Goal: Information Seeking & Learning: Check status

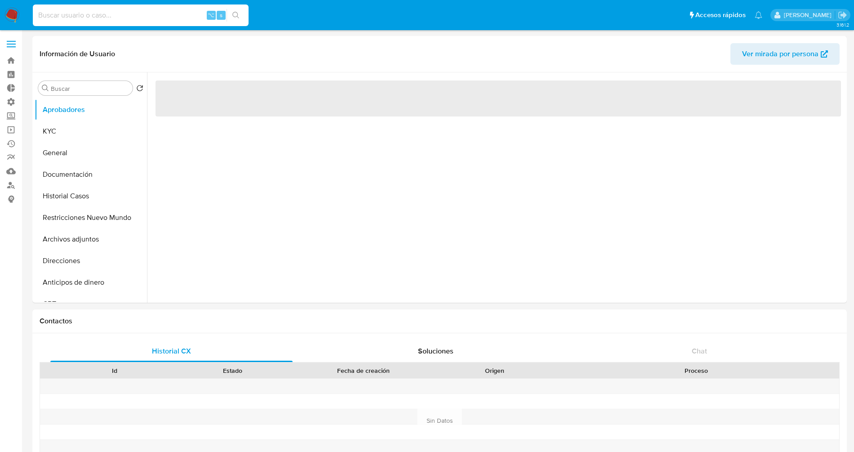
click at [122, 19] on input at bounding box center [141, 15] width 216 height 12
select select "10"
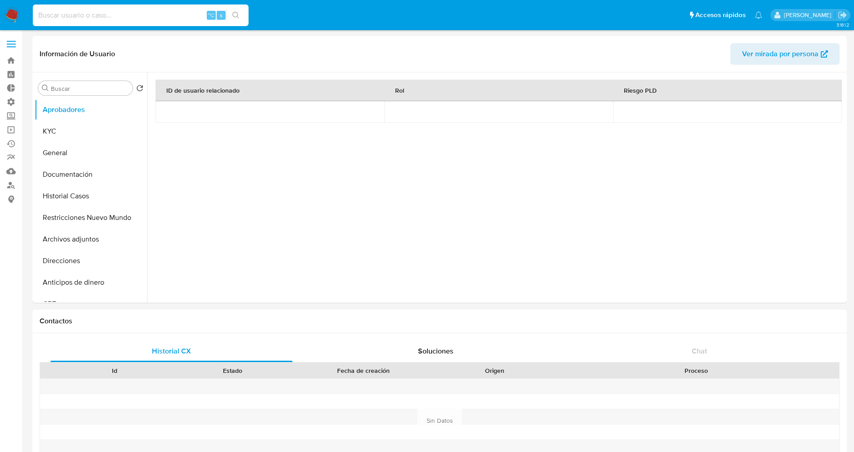
paste input "2487932049"
type input "2487932049"
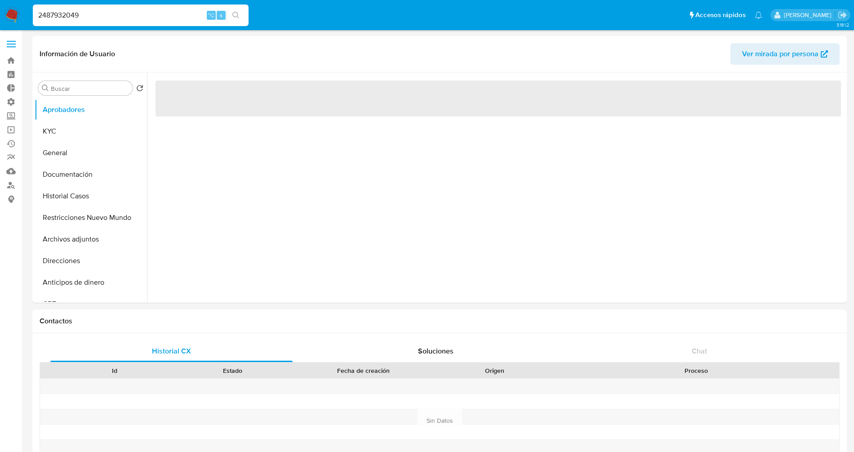
select select "10"
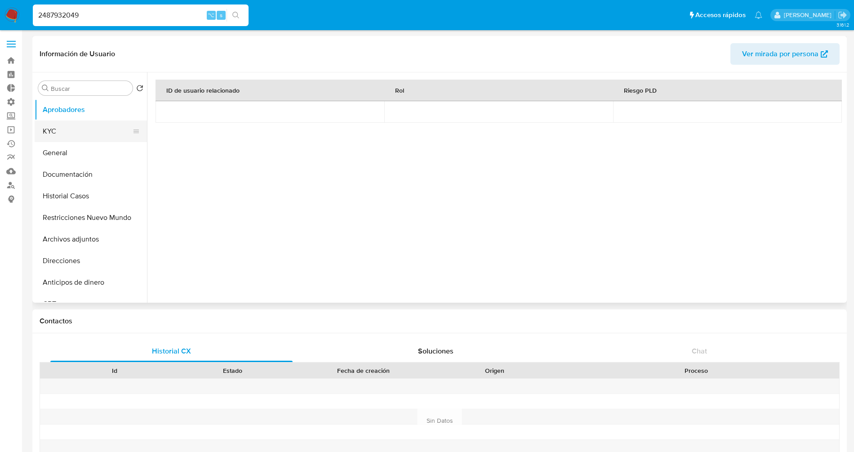
click at [43, 134] on button "KYC" at bounding box center [87, 131] width 105 height 22
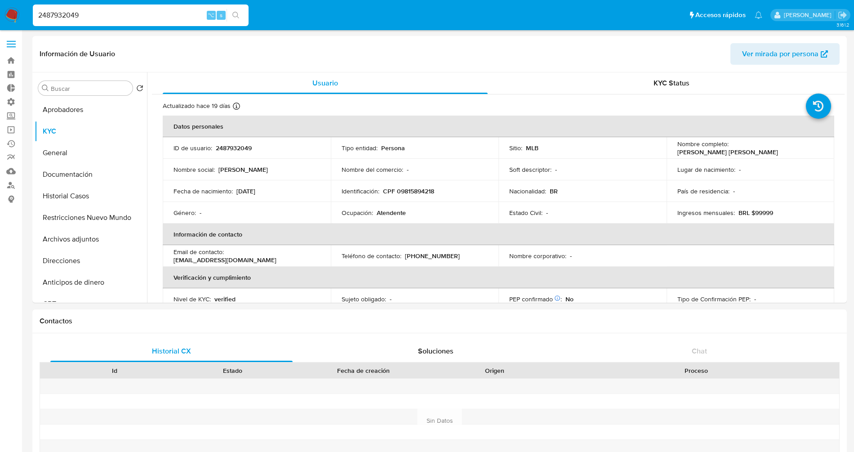
click at [132, 13] on input "2487932049" at bounding box center [141, 15] width 216 height 12
paste input "197513389"
type input "1975133899"
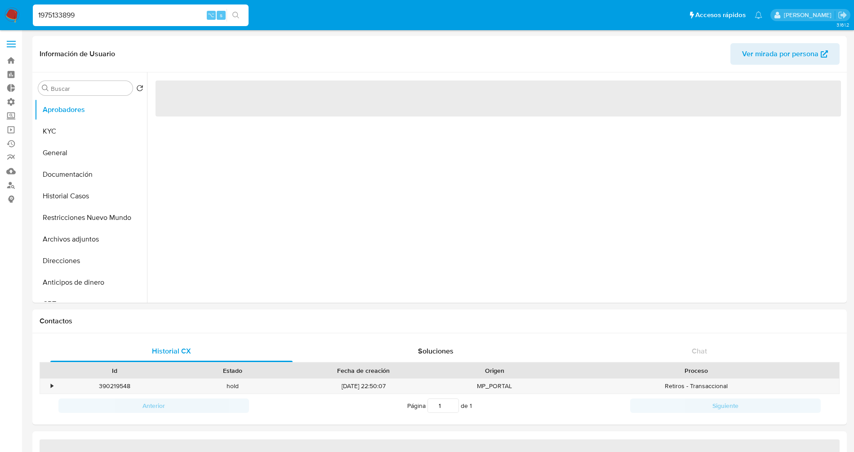
select select "10"
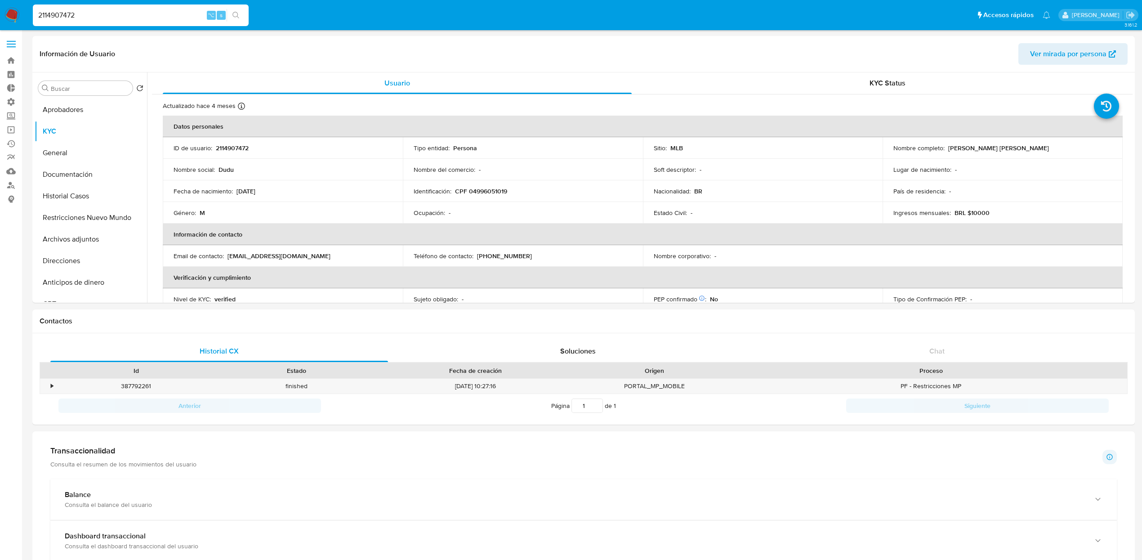
select select "10"
click at [140, 15] on input "2114907472" at bounding box center [141, 15] width 216 height 12
click at [141, 12] on input "2114907472" at bounding box center [141, 15] width 216 height 12
paste input "487932049"
type input "2487932049"
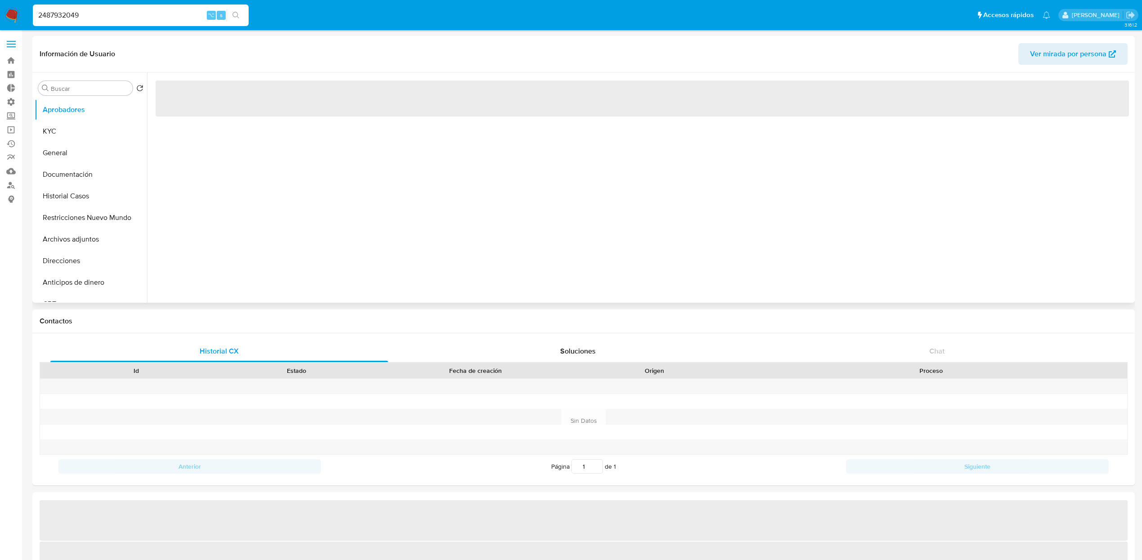
select select "10"
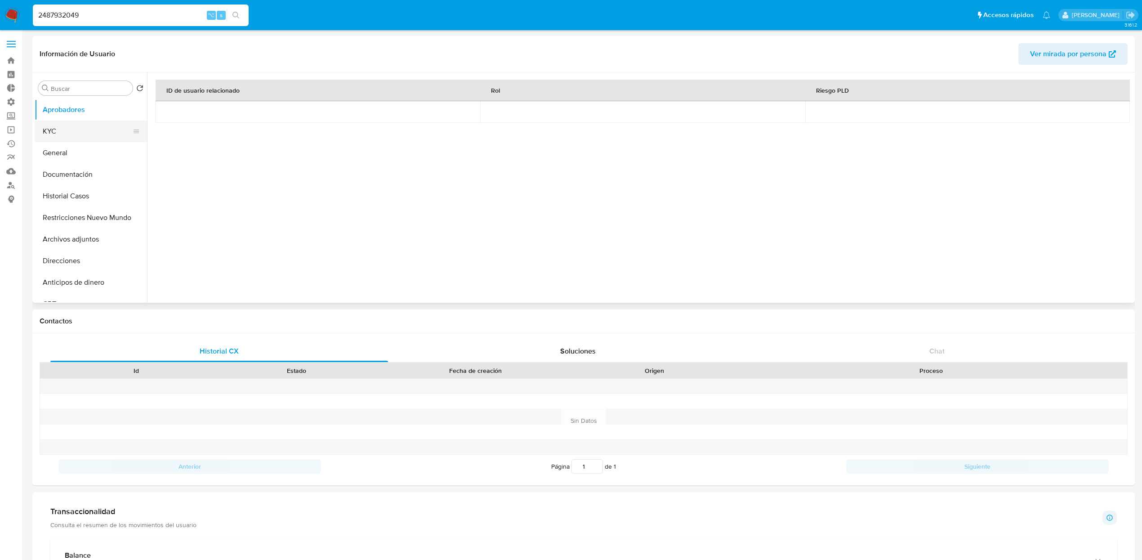
click at [66, 137] on button "KYC" at bounding box center [87, 131] width 105 height 22
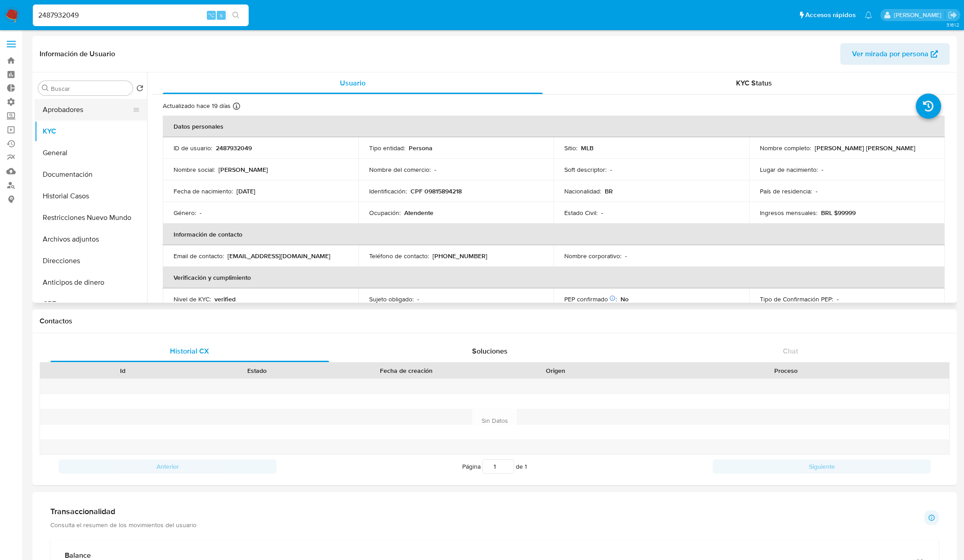
click at [87, 112] on button "Aprobadores" at bounding box center [87, 110] width 105 height 22
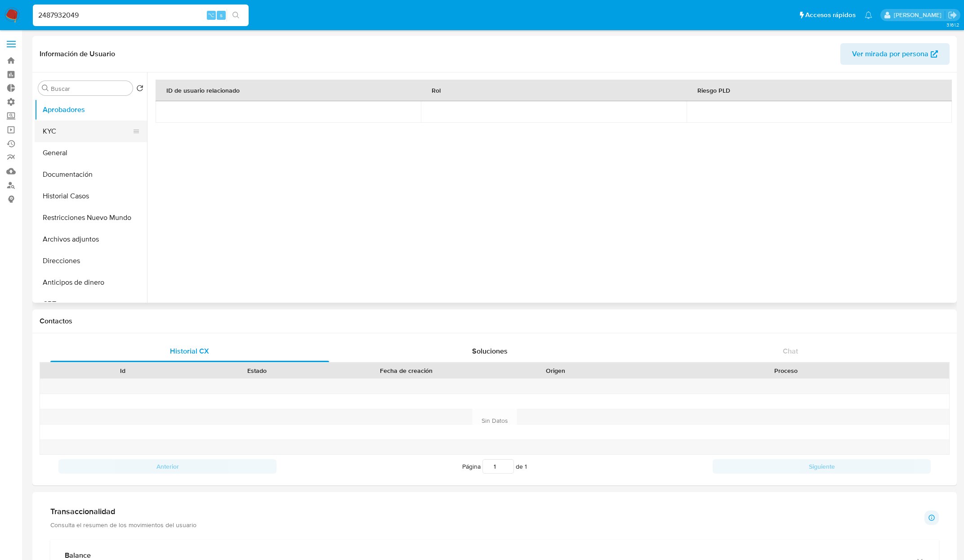
click at [61, 127] on button "KYC" at bounding box center [87, 131] width 105 height 22
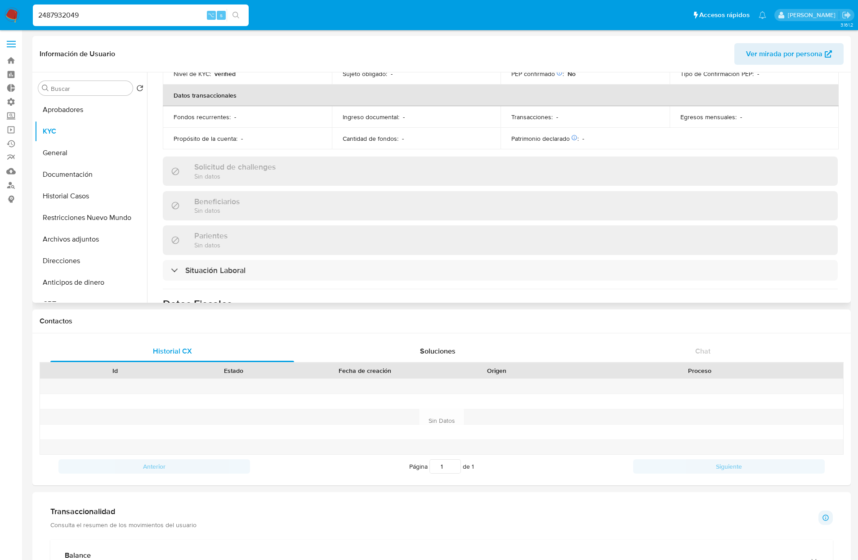
scroll to position [392, 0]
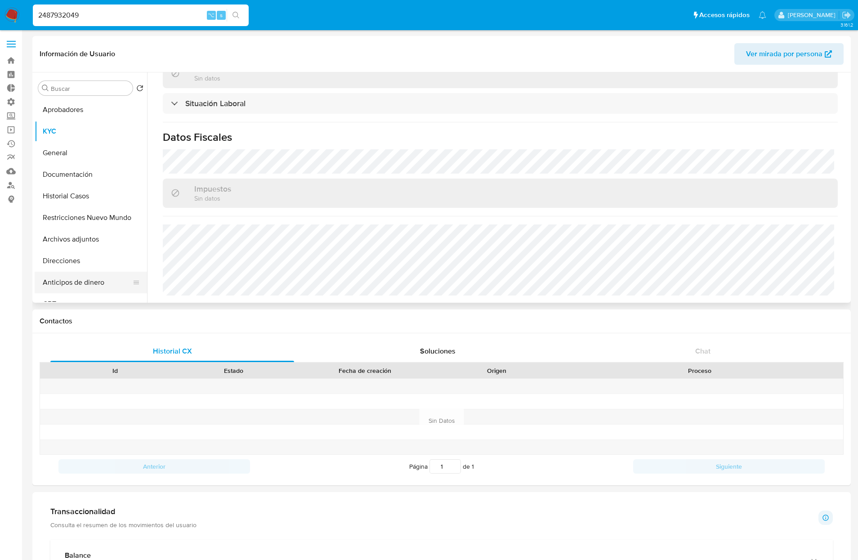
click at [76, 272] on button "Anticipos de dinero" at bounding box center [87, 283] width 105 height 22
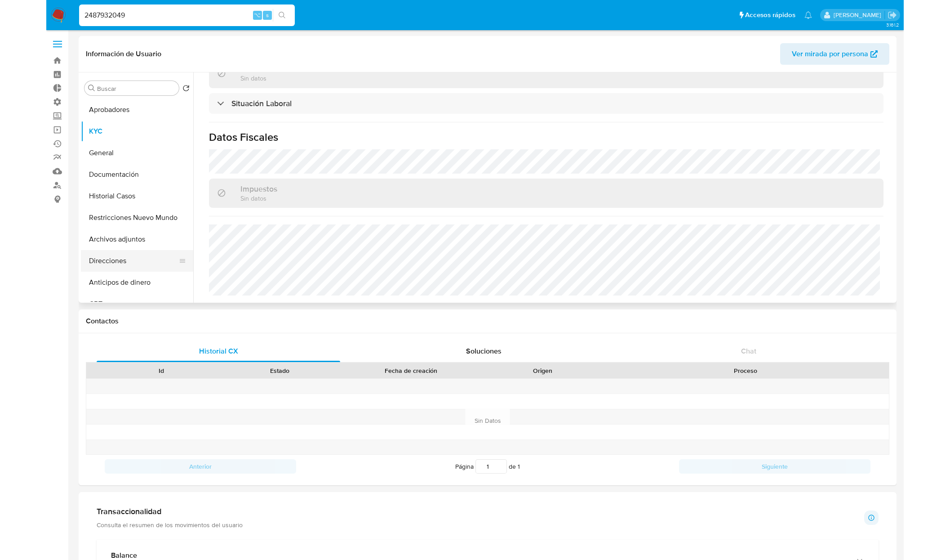
scroll to position [0, 0]
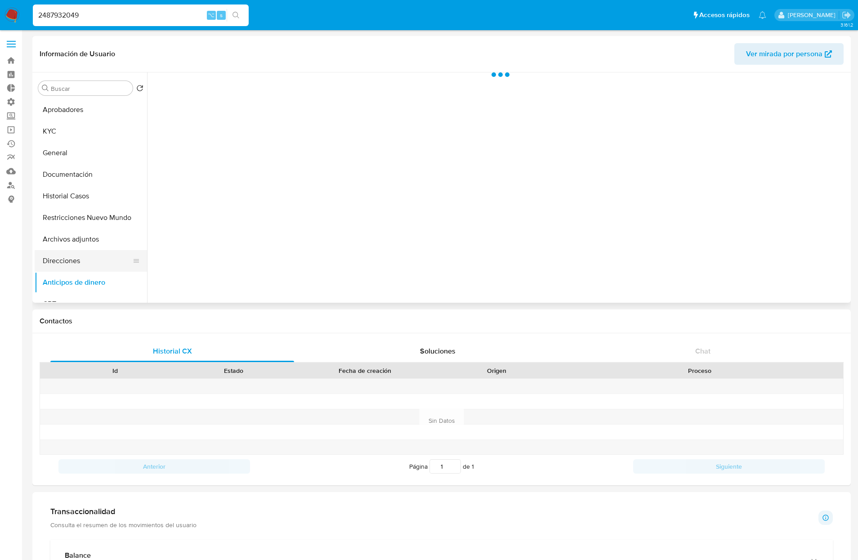
click at [72, 255] on button "Direcciones" at bounding box center [87, 261] width 105 height 22
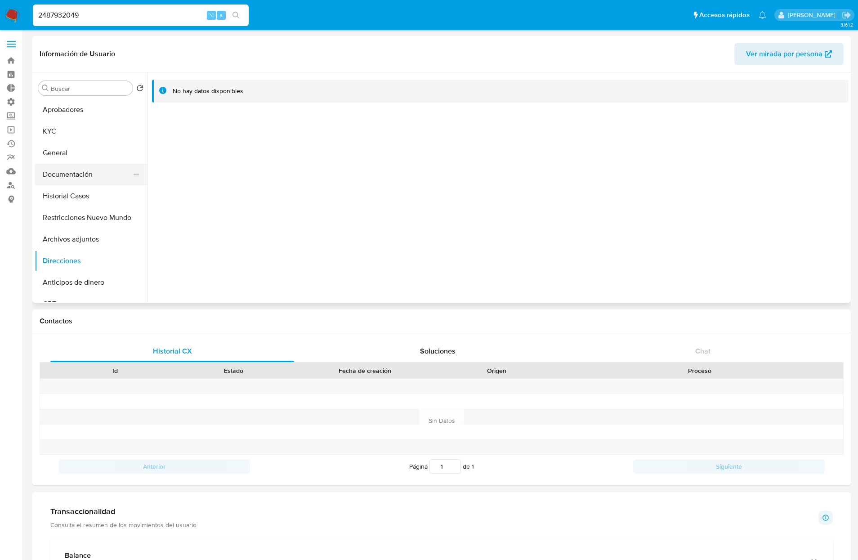
click at [76, 170] on button "Documentación" at bounding box center [87, 175] width 105 height 22
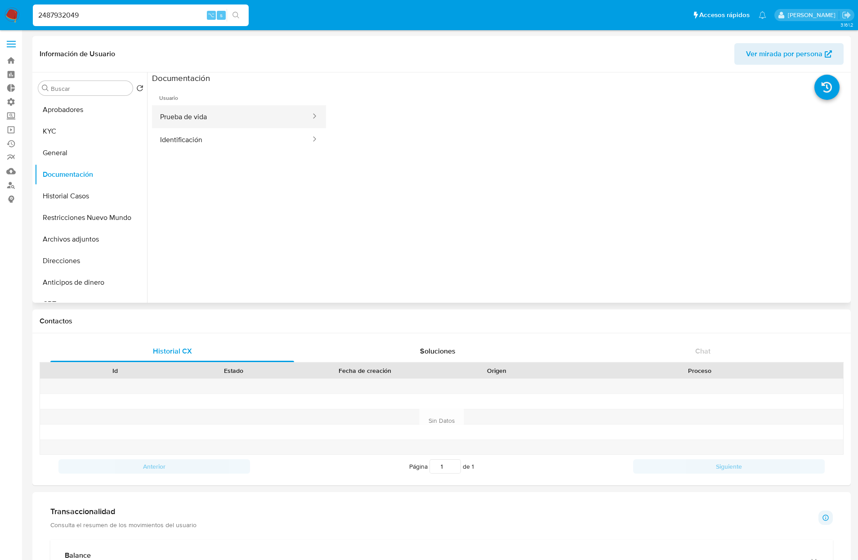
drag, startPoint x: 269, startPoint y: 94, endPoint x: 239, endPoint y: 118, distance: 38.5
click at [269, 95] on span "Usuario" at bounding box center [239, 95] width 174 height 22
click at [239, 118] on button "Prueba de vida" at bounding box center [232, 116] width 160 height 23
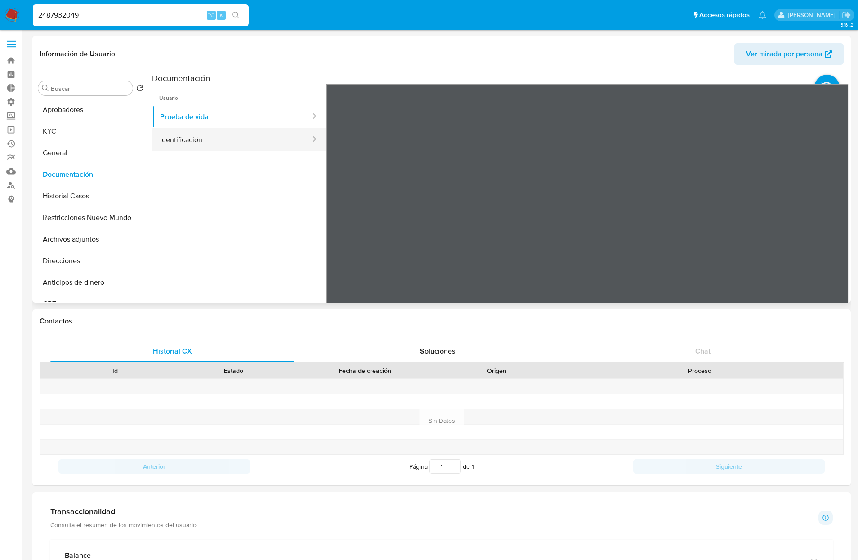
click at [232, 143] on button "Identificación" at bounding box center [232, 139] width 160 height 23
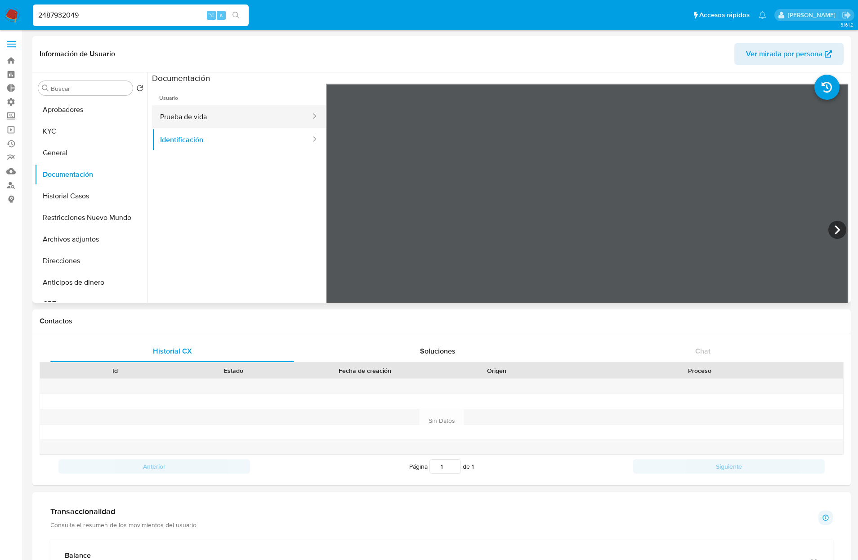
click at [216, 115] on button "Prueba de vida" at bounding box center [232, 116] width 160 height 23
click at [71, 194] on button "Historial Casos" at bounding box center [87, 196] width 105 height 22
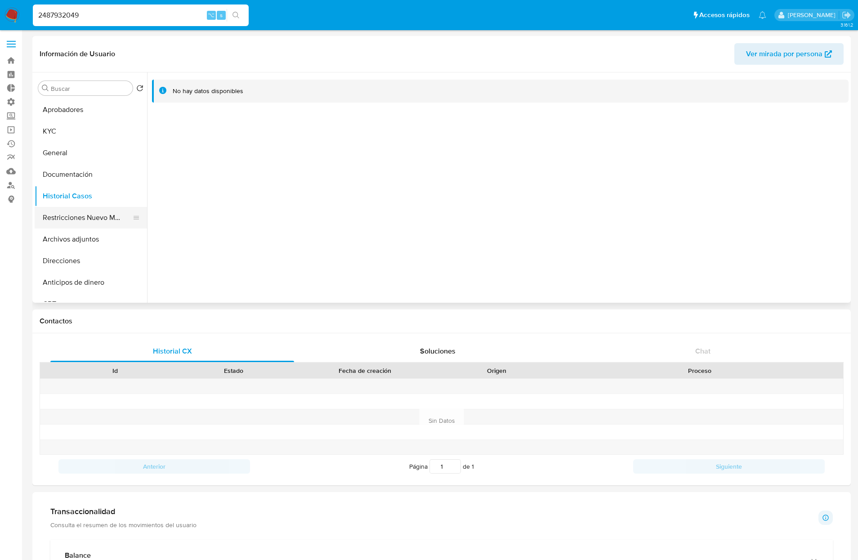
click at [85, 214] on button "Restricciones Nuevo Mundo" at bounding box center [87, 218] width 105 height 22
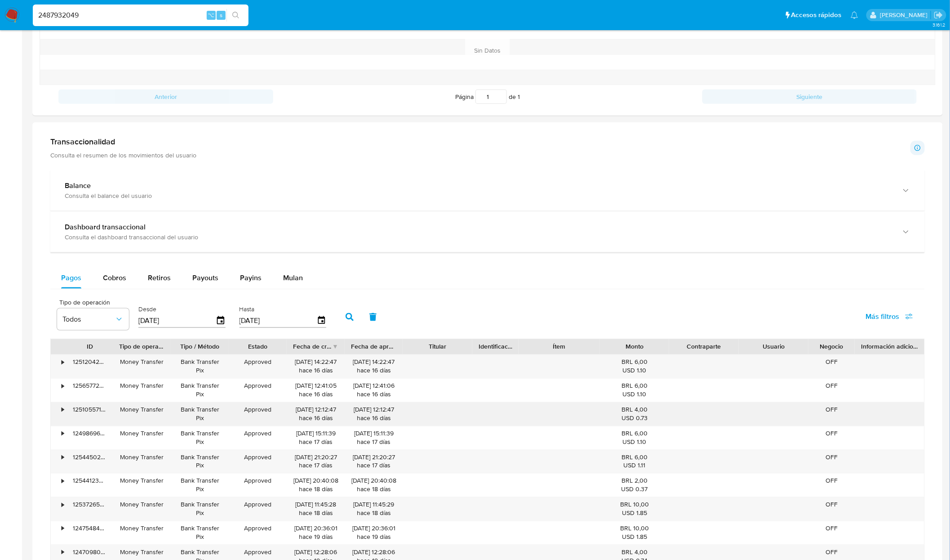
scroll to position [380, 0]
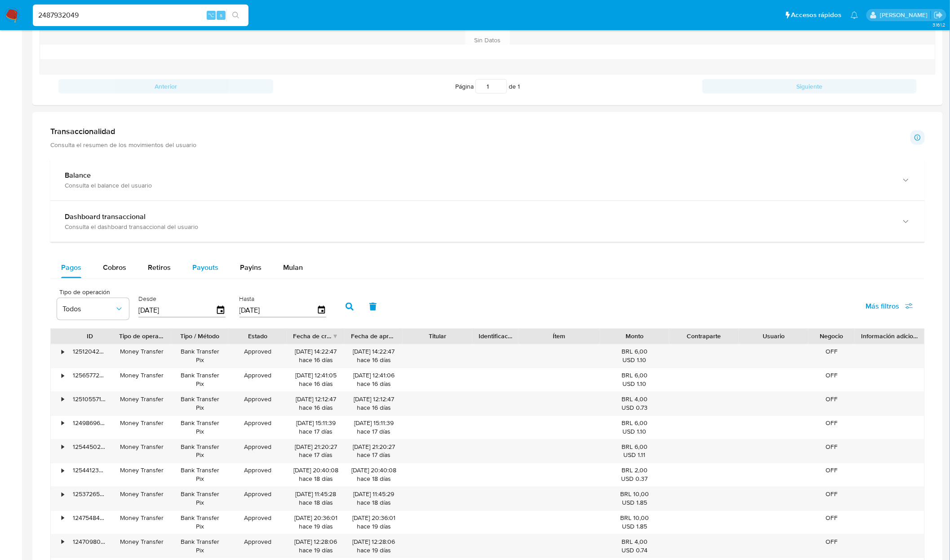
click at [203, 272] on span "Payouts" at bounding box center [205, 267] width 26 height 10
select select "10"
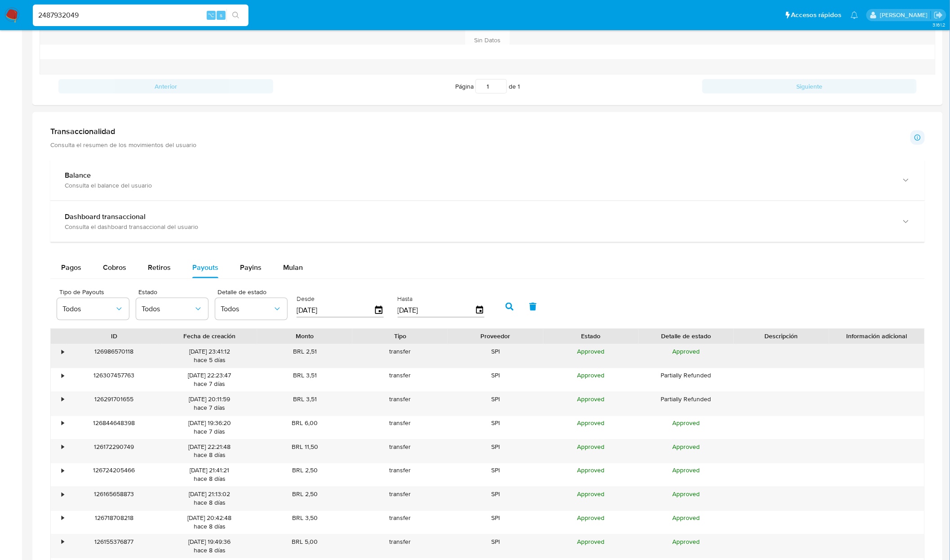
click at [62, 356] on div "•" at bounding box center [63, 352] width 2 height 9
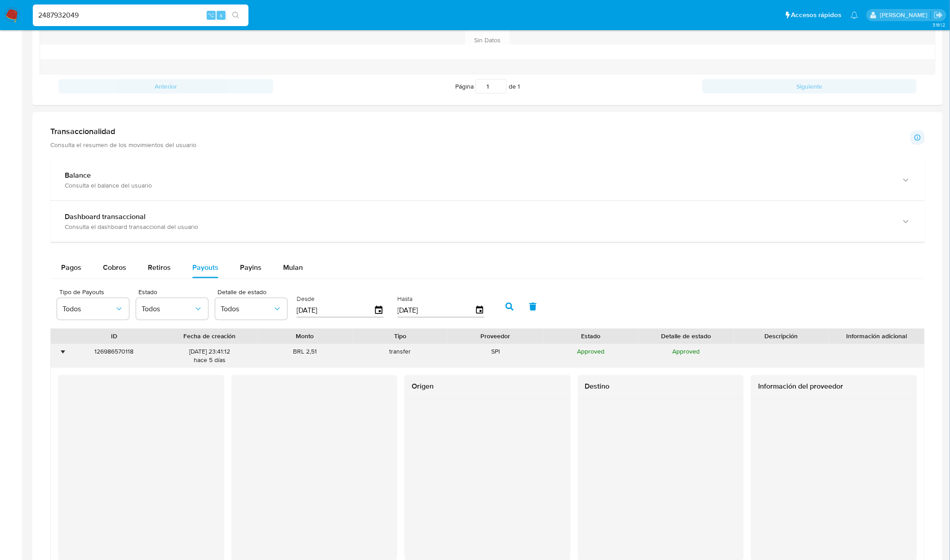
click at [62, 356] on div "•" at bounding box center [63, 352] width 2 height 9
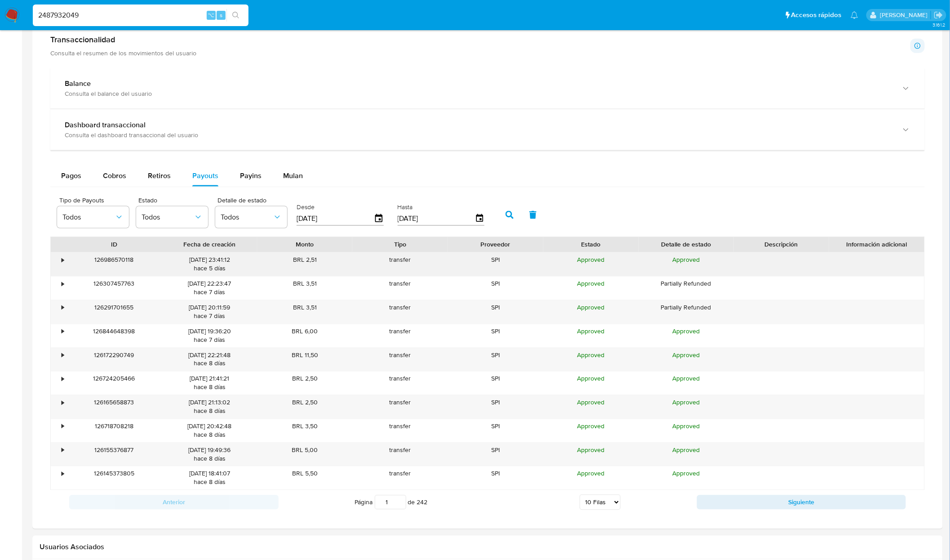
scroll to position [474, 0]
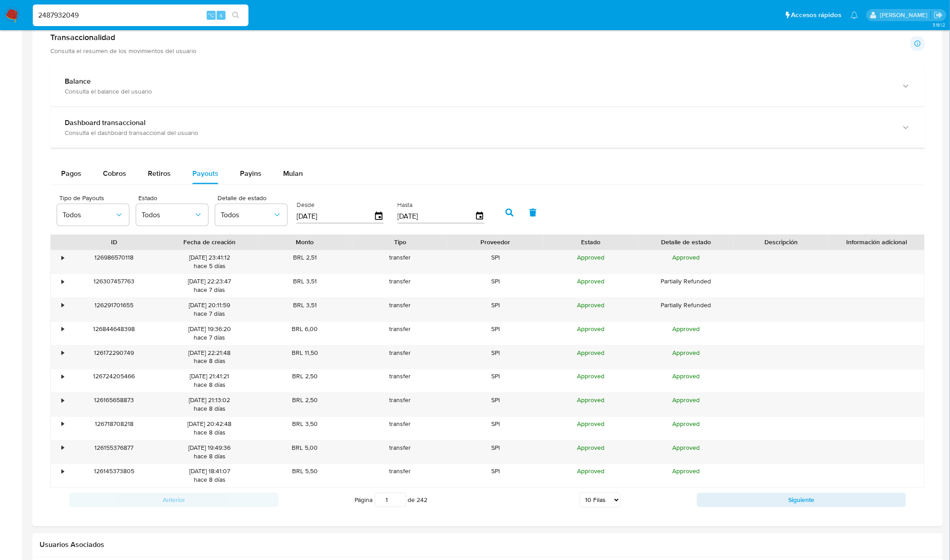
drag, startPoint x: 292, startPoint y: 262, endPoint x: 301, endPoint y: 494, distance: 232.6
click at [301, 494] on div "ID Fecha de creación Monto Tipo Proveedor Estado Detalle de estado Descripción …" at bounding box center [487, 373] width 875 height 278
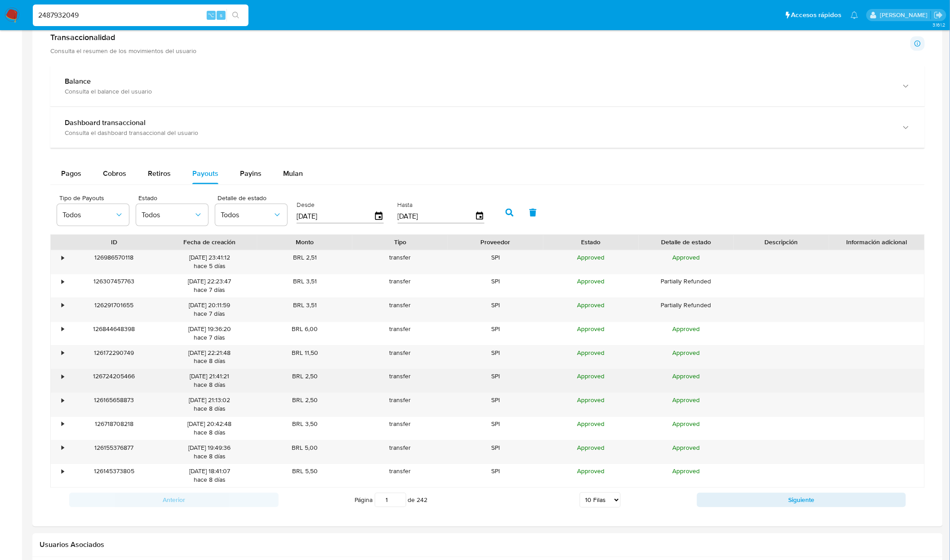
click at [516, 381] on div "SPI" at bounding box center [495, 380] width 95 height 23
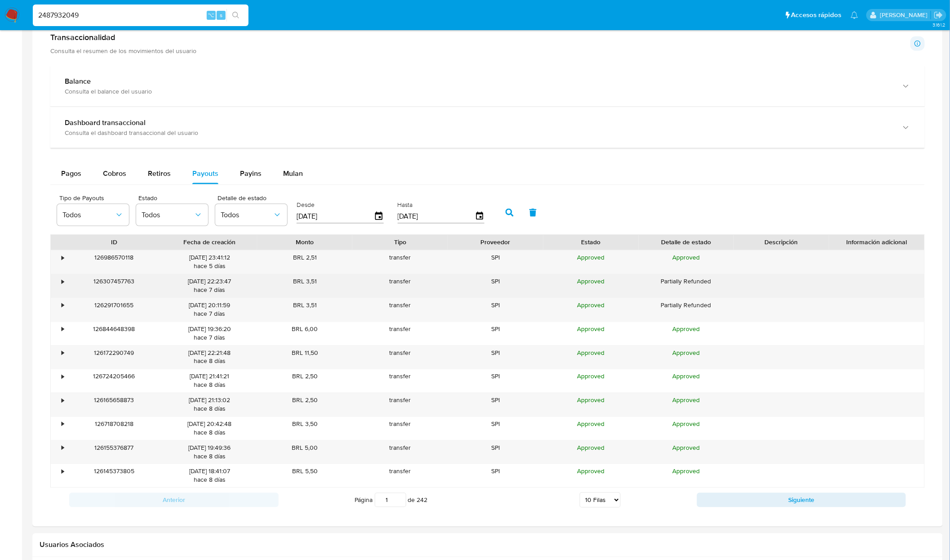
click at [62, 277] on div "•" at bounding box center [59, 285] width 16 height 23
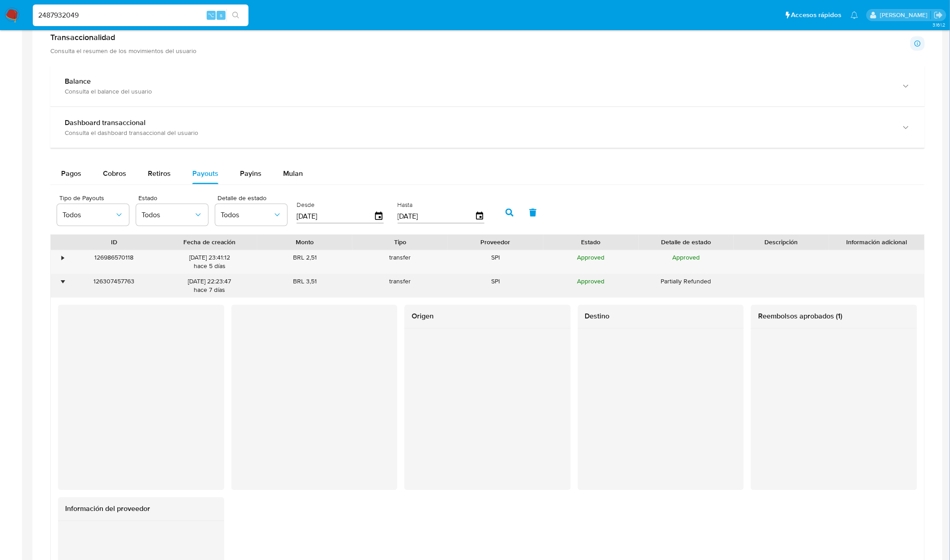
click at [63, 282] on div "•" at bounding box center [63, 281] width 2 height 9
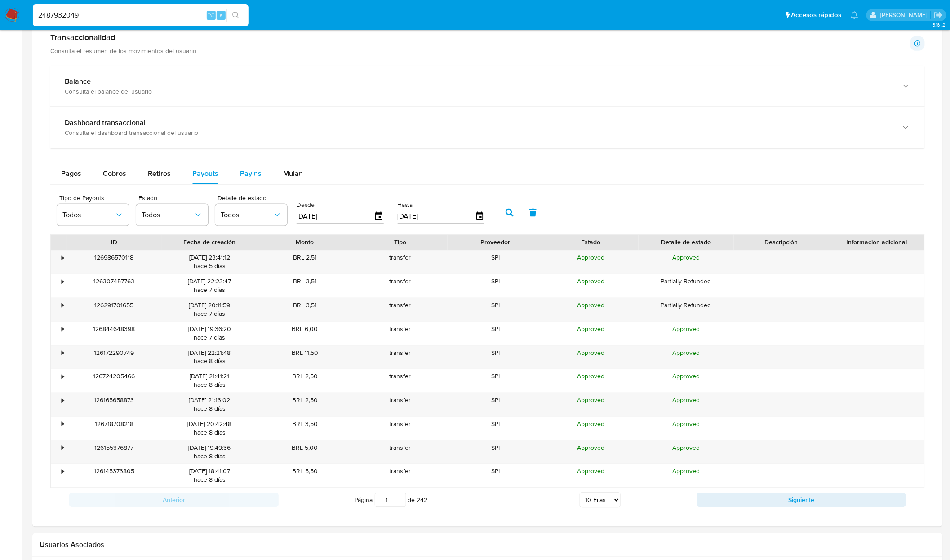
click at [248, 177] on span "Payins" at bounding box center [251, 173] width 22 height 10
select select "10"
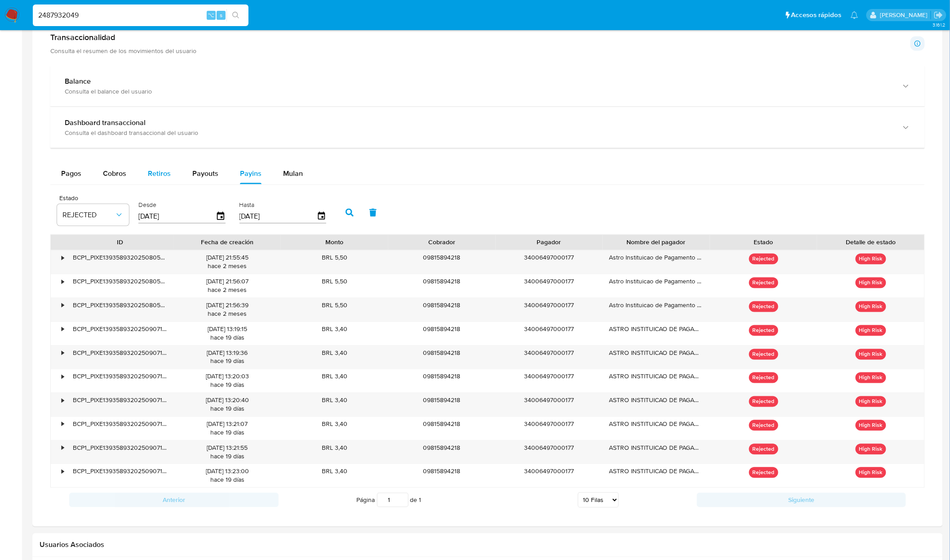
click at [155, 178] on span "Retiros" at bounding box center [159, 173] width 23 height 10
select select "10"
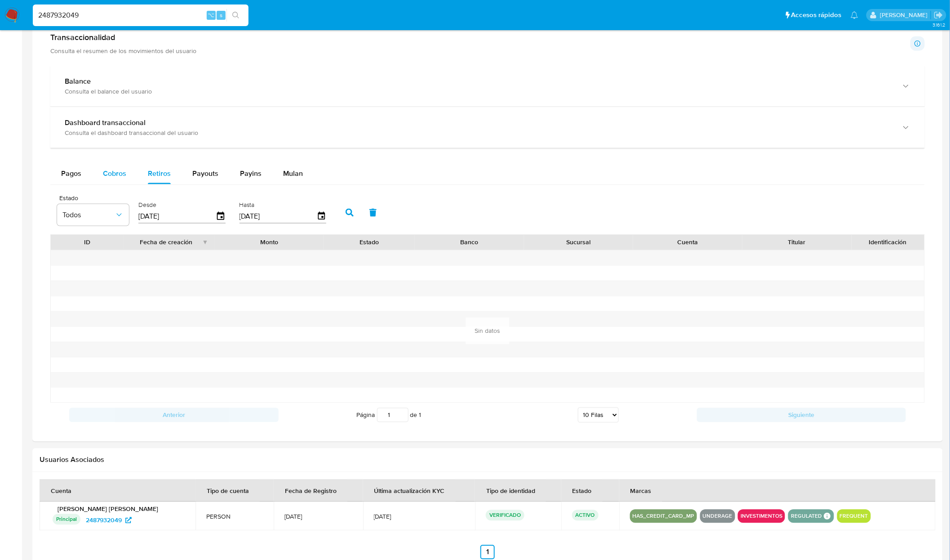
click at [93, 180] on button "Cobros" at bounding box center [114, 174] width 45 height 22
select select "10"
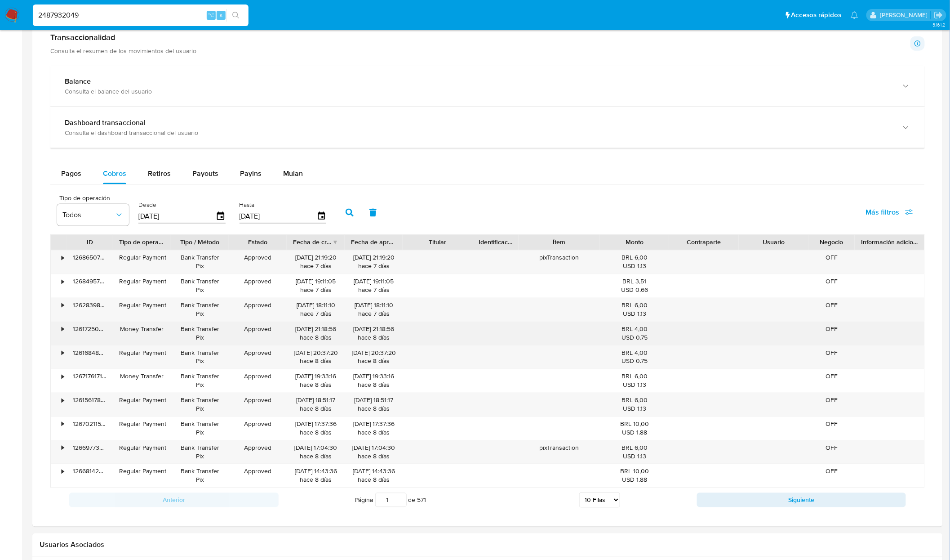
drag, startPoint x: 622, startPoint y: 331, endPoint x: 650, endPoint y: 344, distance: 30.6
click at [650, 342] on div "BRL 4,00 USD 0.75" at bounding box center [635, 333] width 57 height 17
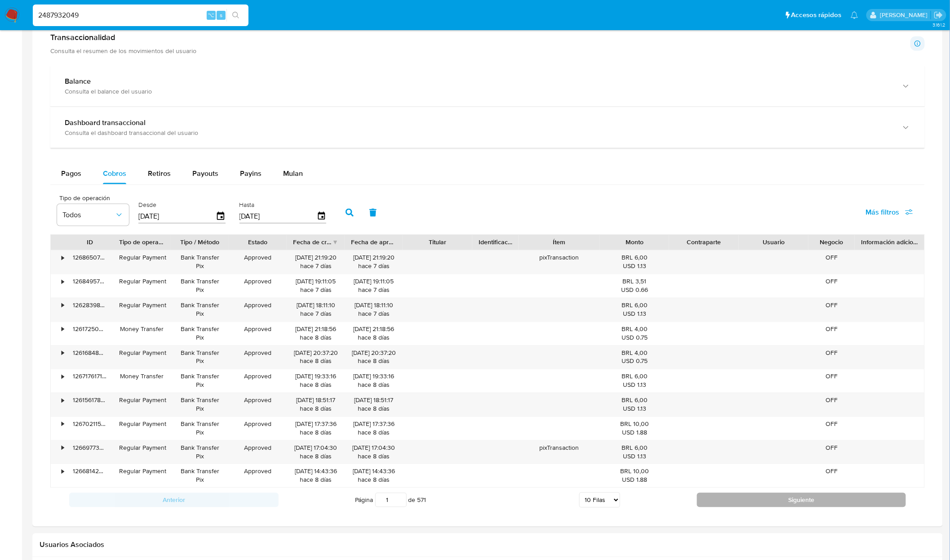
click at [754, 506] on button "Siguiente" at bounding box center [802, 500] width 210 height 14
click at [758, 505] on button "Siguiente" at bounding box center [802, 500] width 210 height 14
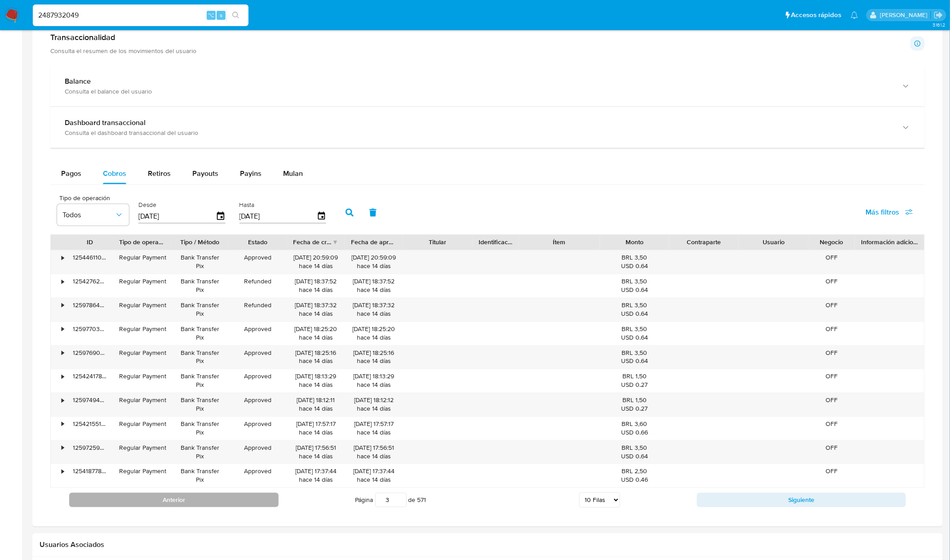
click at [235, 506] on button "Anterior" at bounding box center [174, 500] width 210 height 14
type input "2"
click at [62, 357] on div "•" at bounding box center [63, 353] width 2 height 9
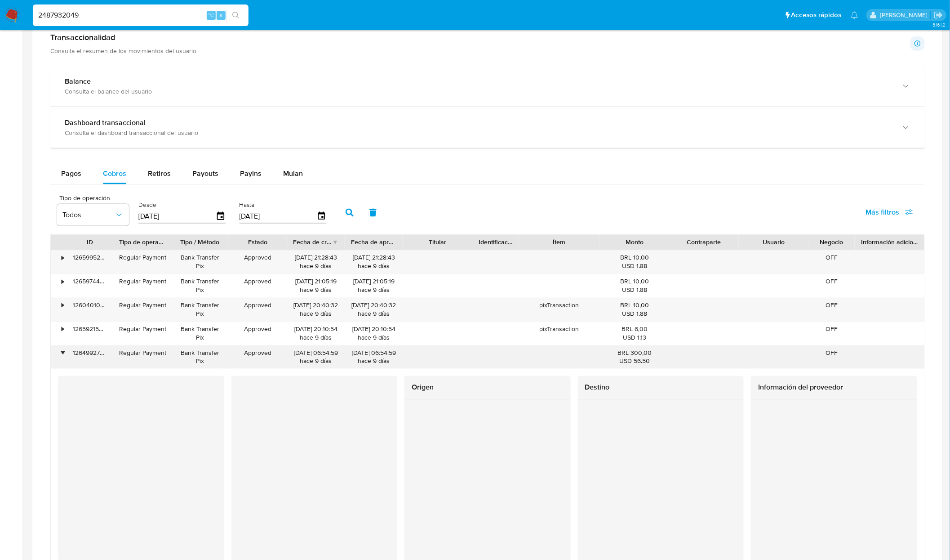
click at [62, 357] on div "•" at bounding box center [63, 353] width 2 height 9
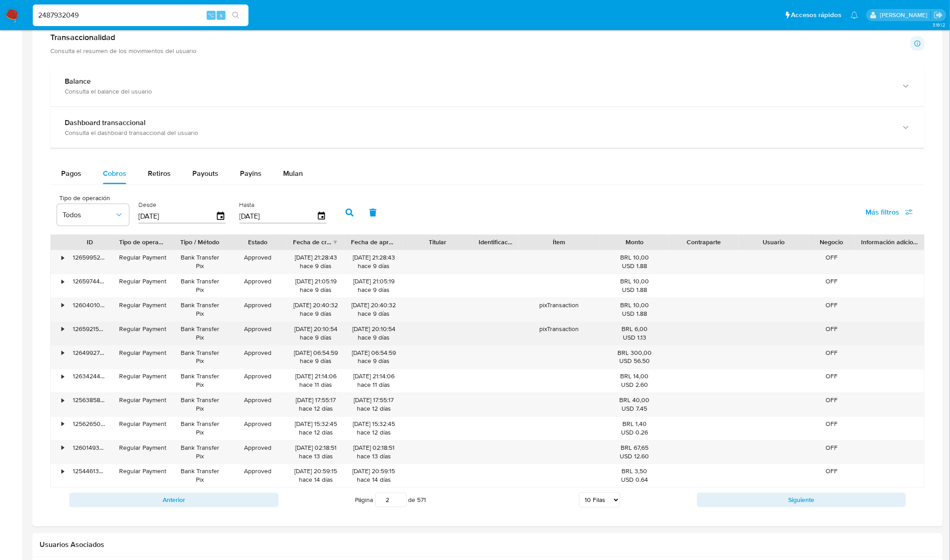
click at [58, 331] on div "•" at bounding box center [59, 333] width 16 height 23
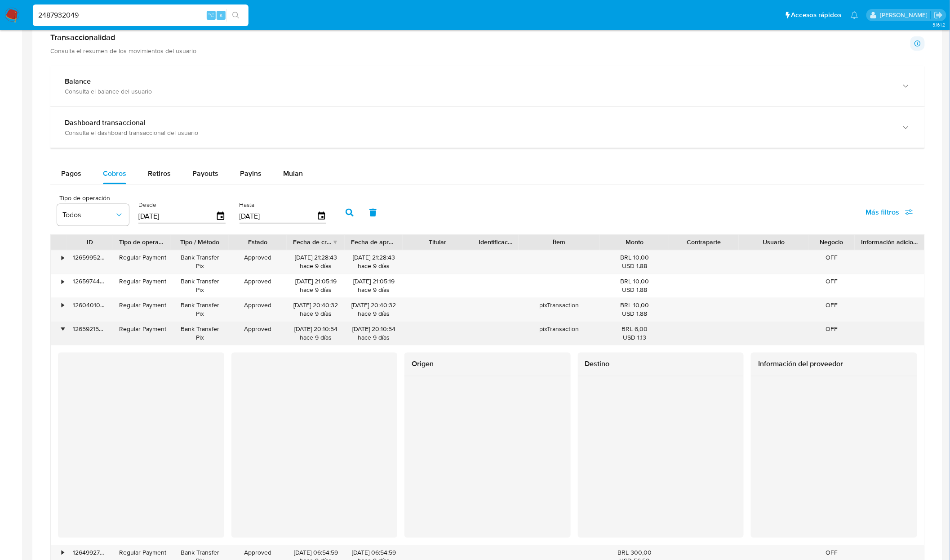
click at [58, 331] on div "•" at bounding box center [59, 333] width 16 height 23
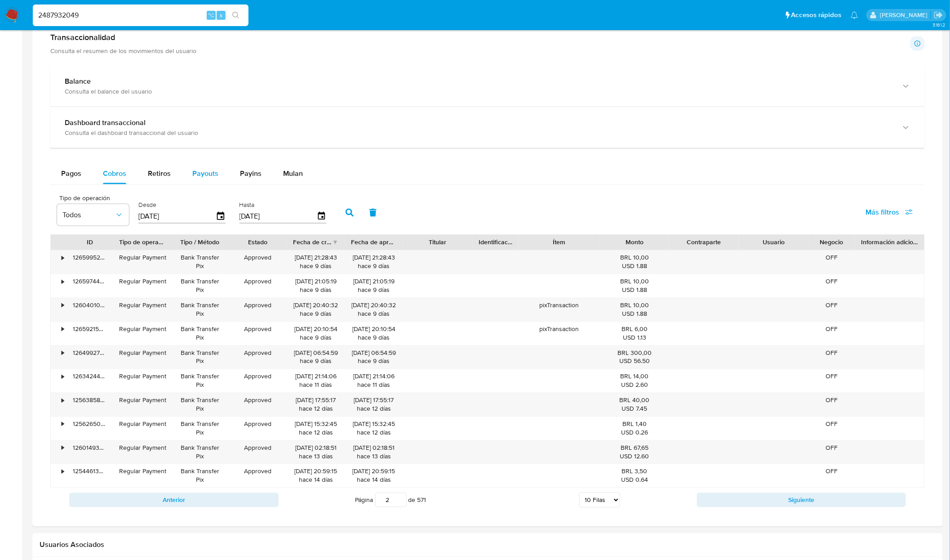
click at [203, 177] on span "Payouts" at bounding box center [205, 173] width 26 height 10
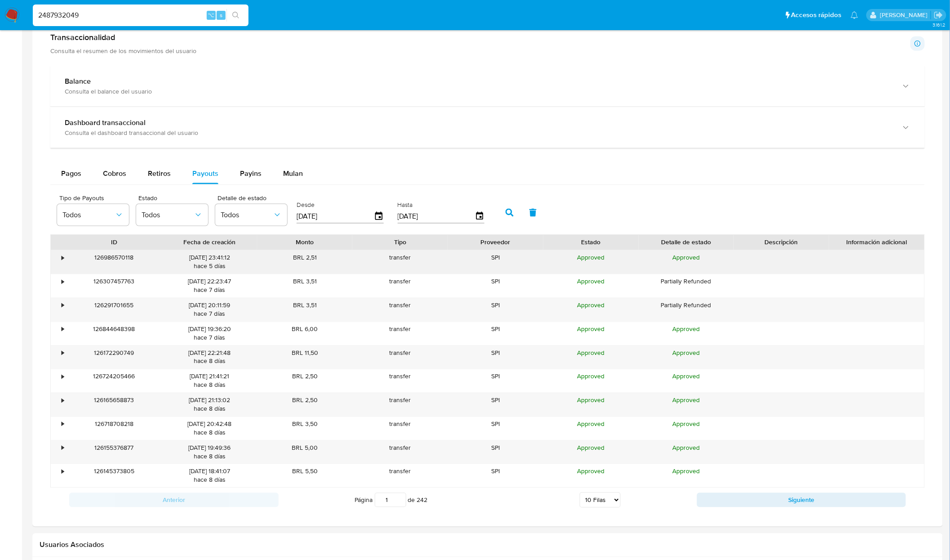
click at [62, 261] on div "•" at bounding box center [63, 258] width 2 height 9
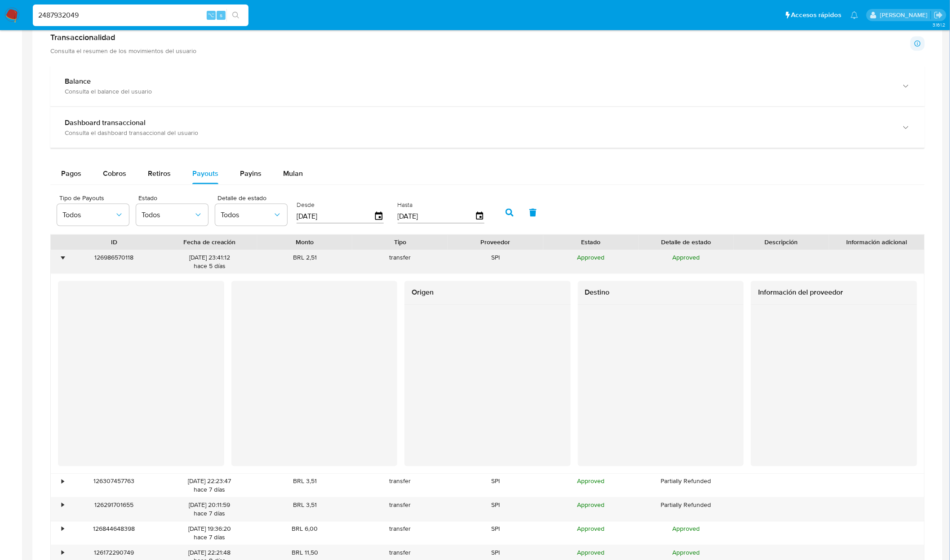
click at [62, 262] on div "•" at bounding box center [63, 258] width 2 height 9
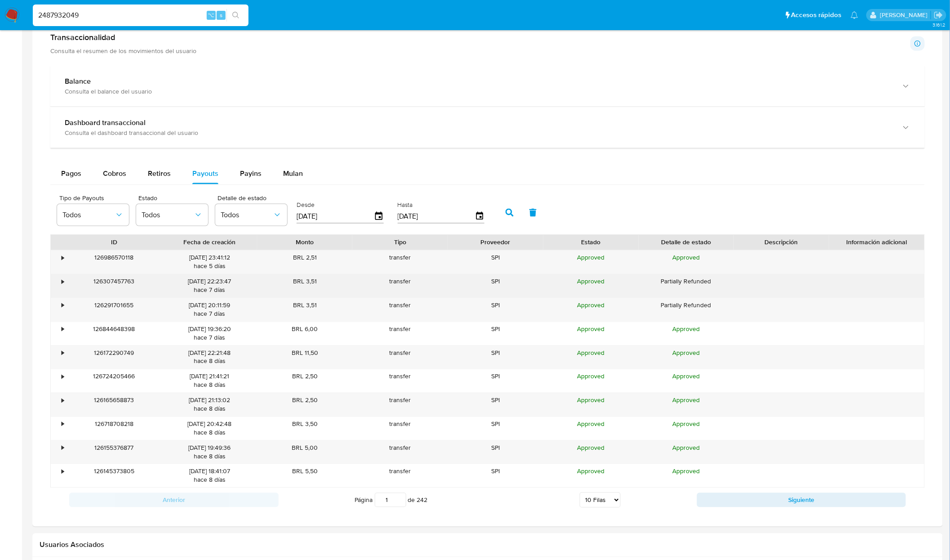
click at [67, 288] on div "126307457763" at bounding box center [114, 285] width 95 height 23
click at [62, 286] on div "•" at bounding box center [63, 281] width 2 height 9
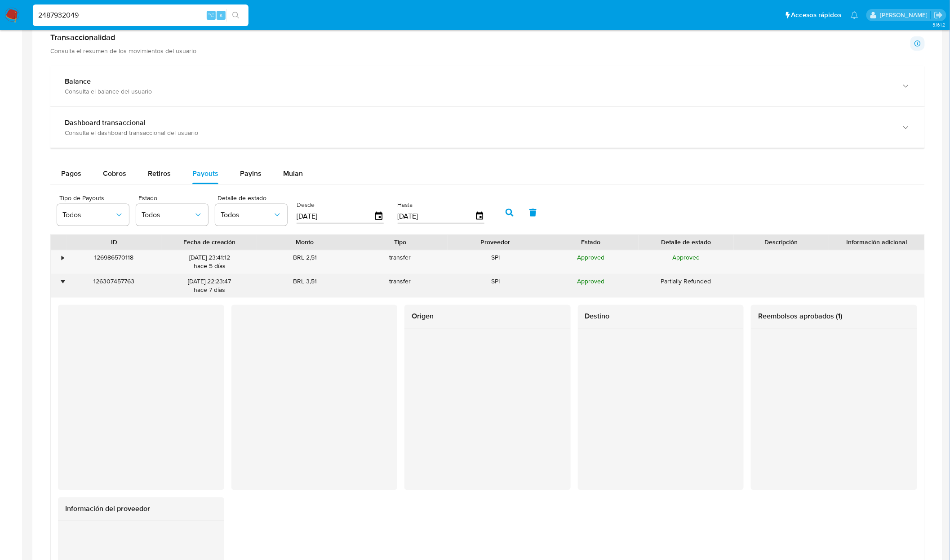
click at [64, 285] on div "•" at bounding box center [63, 281] width 2 height 9
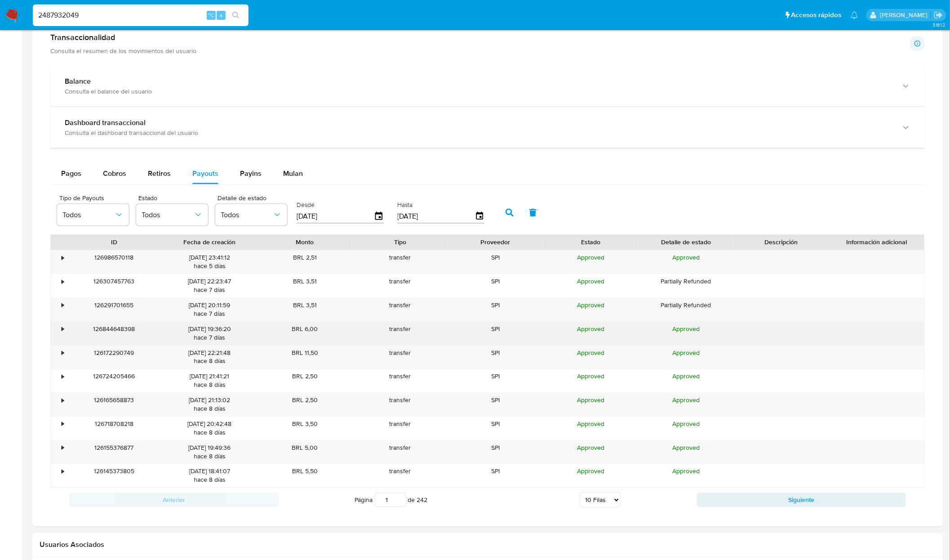
click at [62, 333] on div "•" at bounding box center [63, 329] width 2 height 9
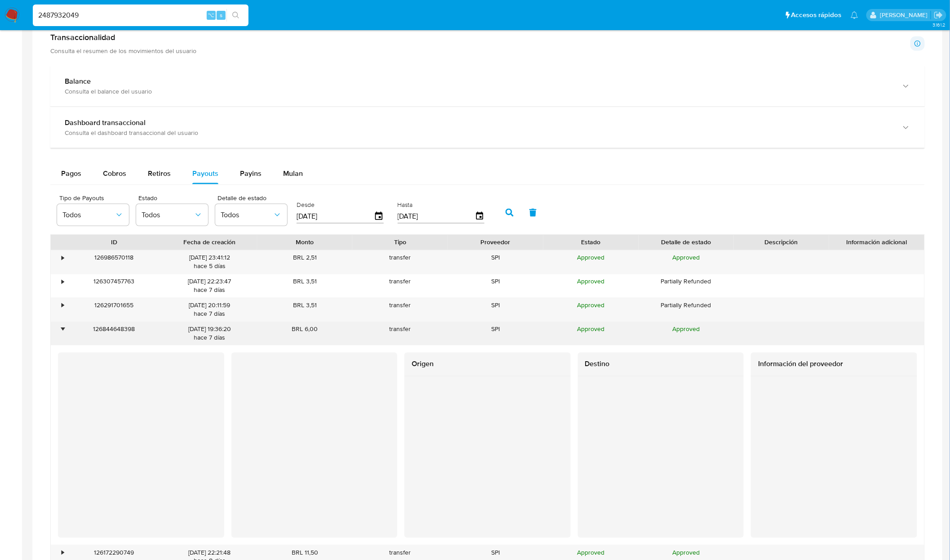
click at [62, 332] on div "•" at bounding box center [63, 329] width 2 height 9
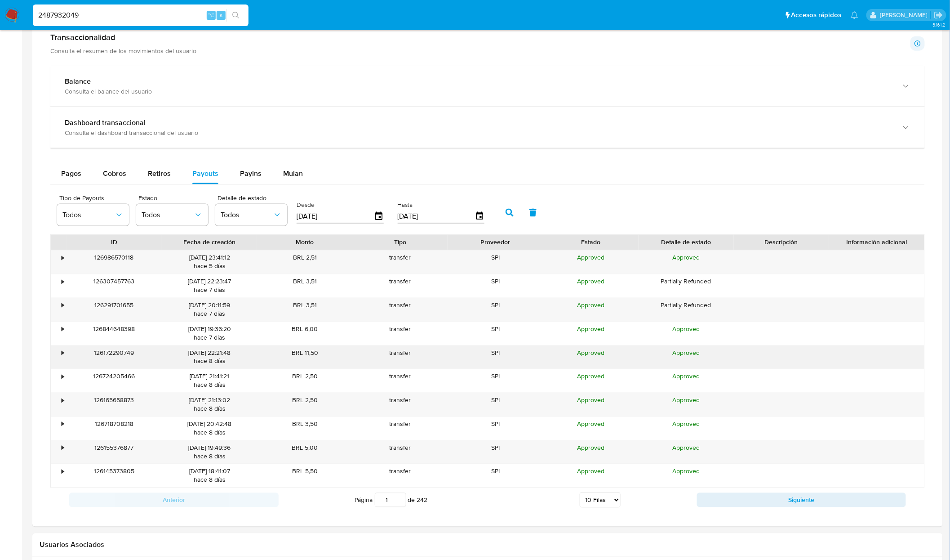
click at [57, 357] on div "•" at bounding box center [59, 357] width 16 height 23
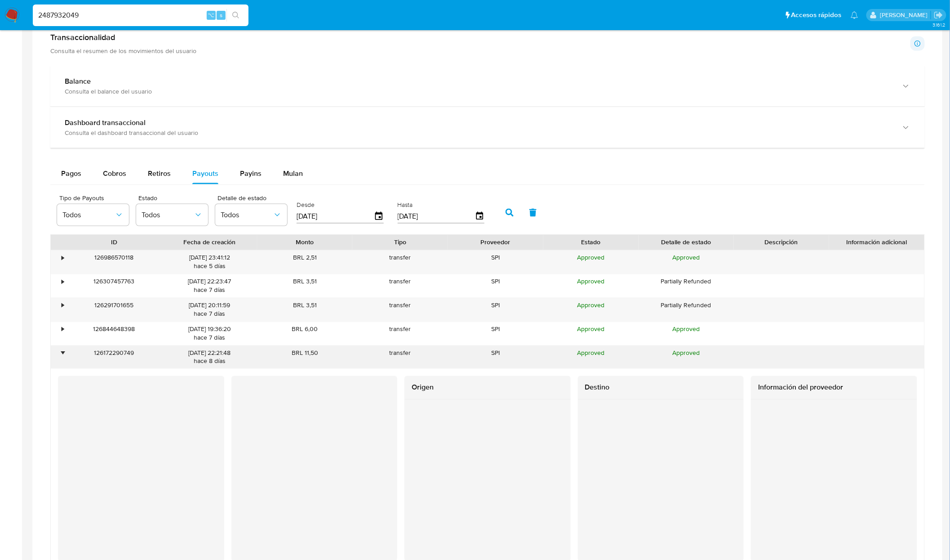
click at [57, 357] on div "•" at bounding box center [59, 357] width 16 height 23
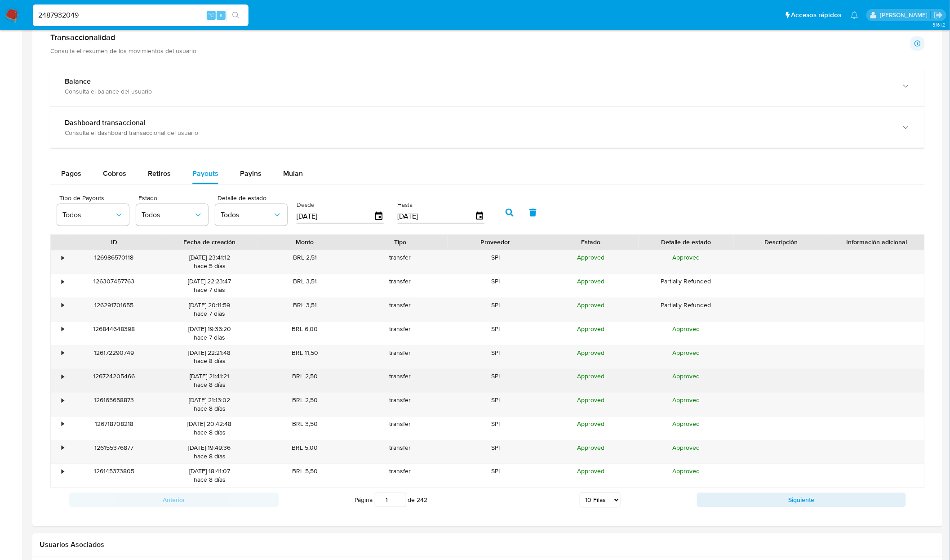
click at [63, 381] on div "•" at bounding box center [63, 376] width 2 height 9
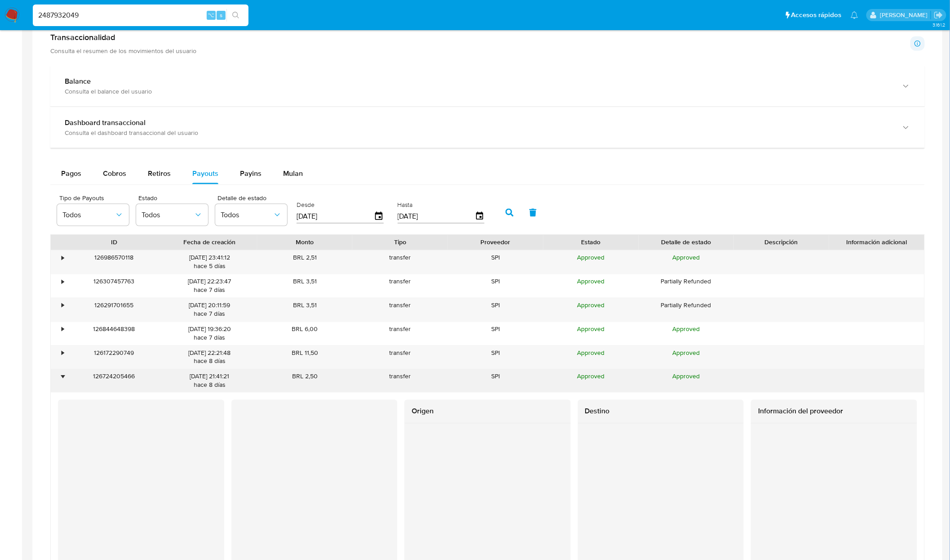
click at [62, 377] on div "•" at bounding box center [63, 376] width 2 height 9
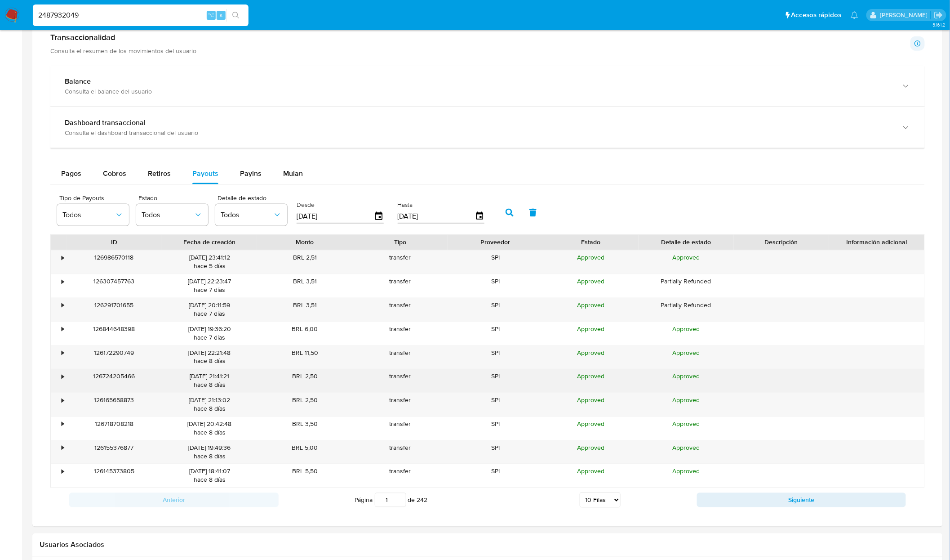
click at [61, 393] on div "•" at bounding box center [59, 380] width 16 height 23
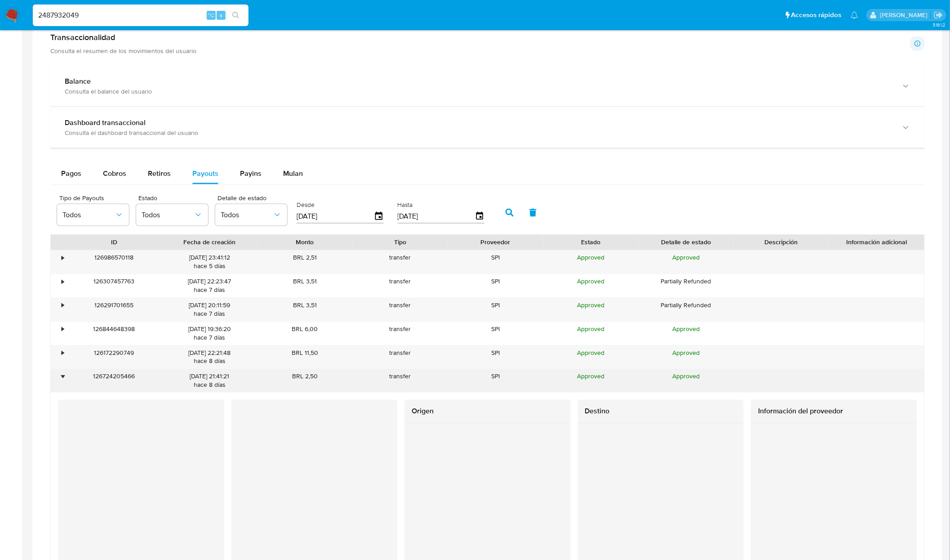
click at [61, 396] on div "Origen Destino Información del proveedor" at bounding box center [488, 493] width 874 height 200
click at [67, 386] on div "126724205466" at bounding box center [114, 380] width 95 height 23
click at [62, 385] on div "•" at bounding box center [59, 380] width 16 height 23
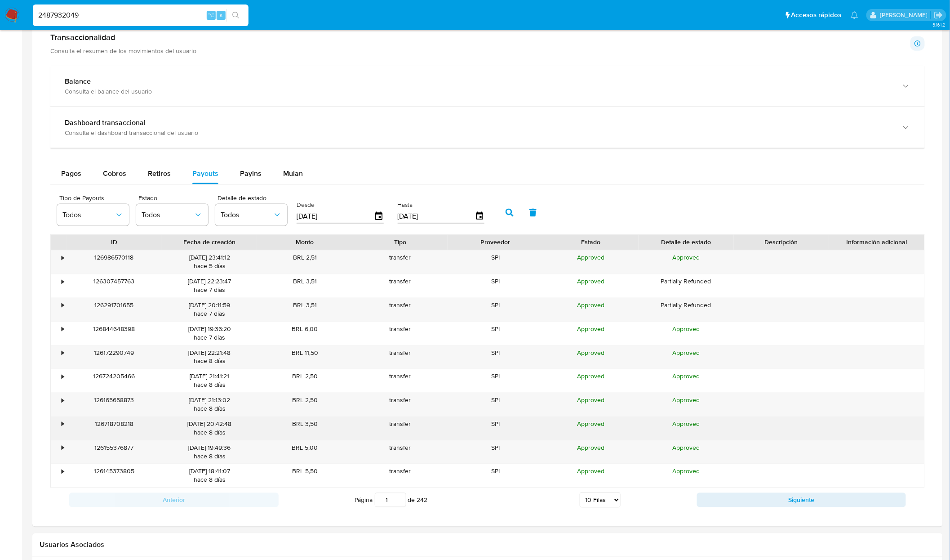
click at [60, 430] on div "•" at bounding box center [59, 428] width 16 height 23
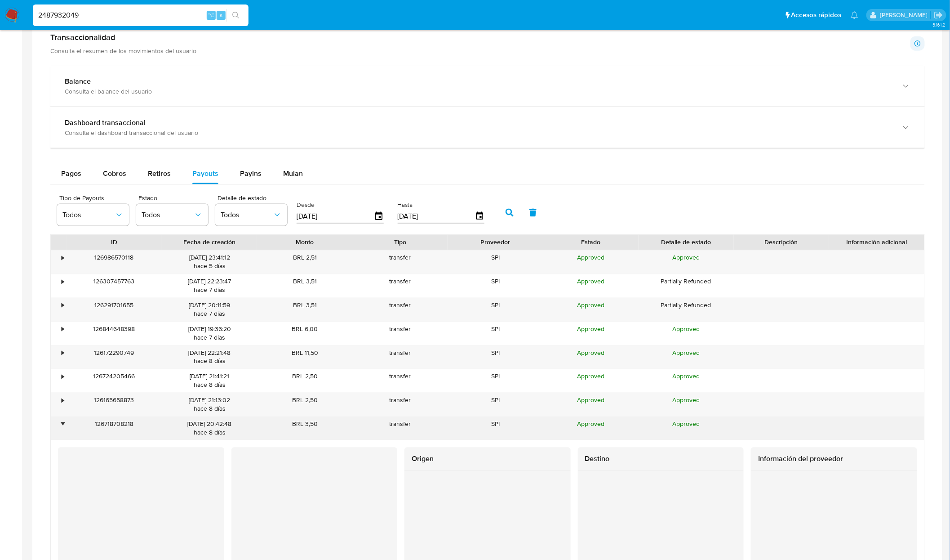
click at [60, 430] on div "•" at bounding box center [59, 428] width 16 height 23
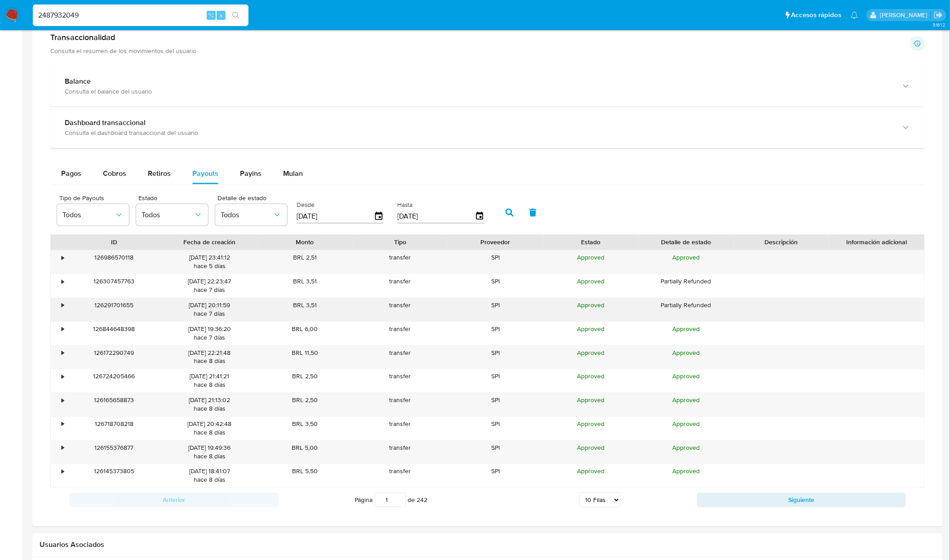
click at [59, 308] on div "•" at bounding box center [59, 309] width 16 height 23
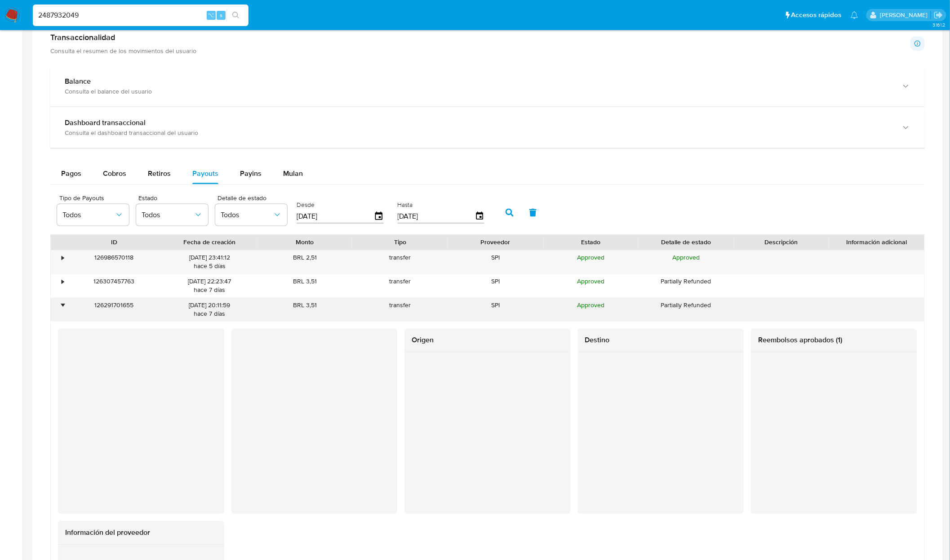
click at [59, 308] on div "•" at bounding box center [59, 309] width 16 height 23
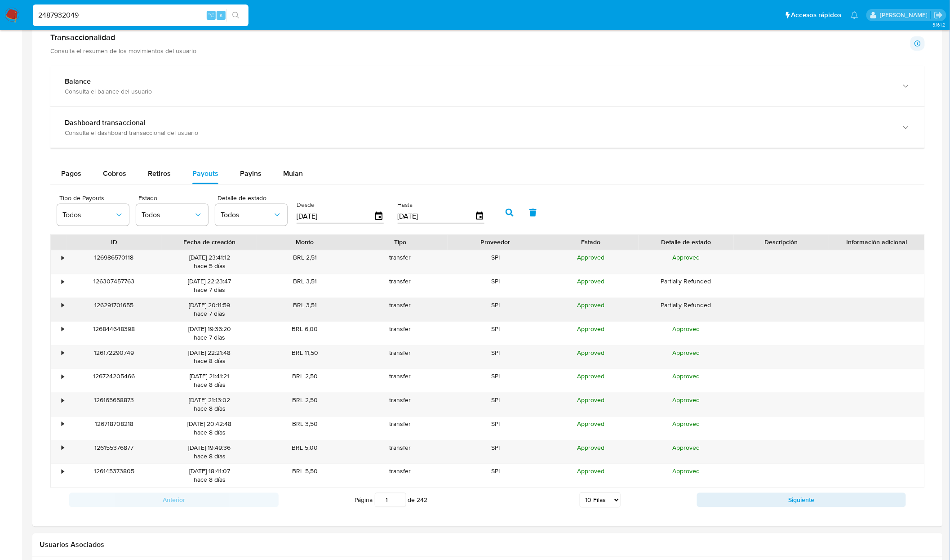
click at [59, 308] on div "•" at bounding box center [59, 309] width 16 height 23
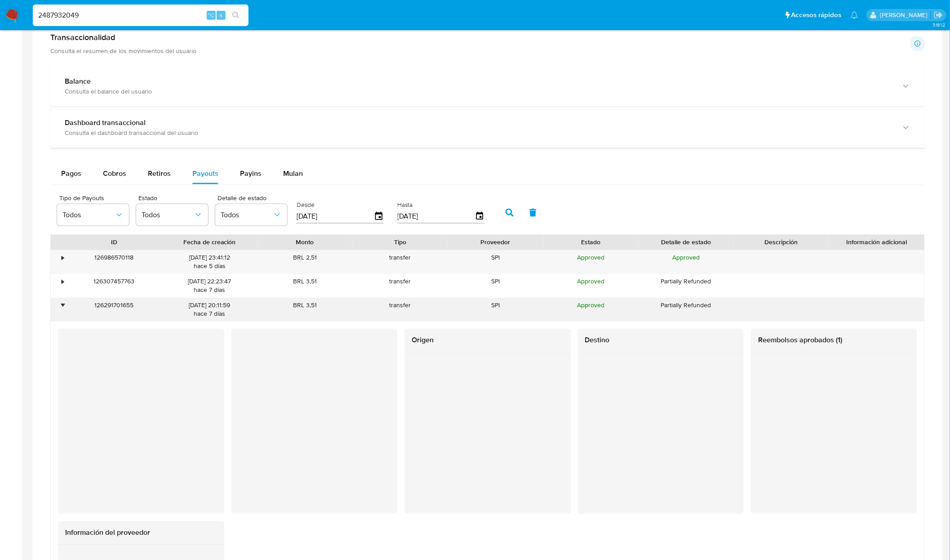
click at [59, 308] on div "•" at bounding box center [59, 309] width 16 height 23
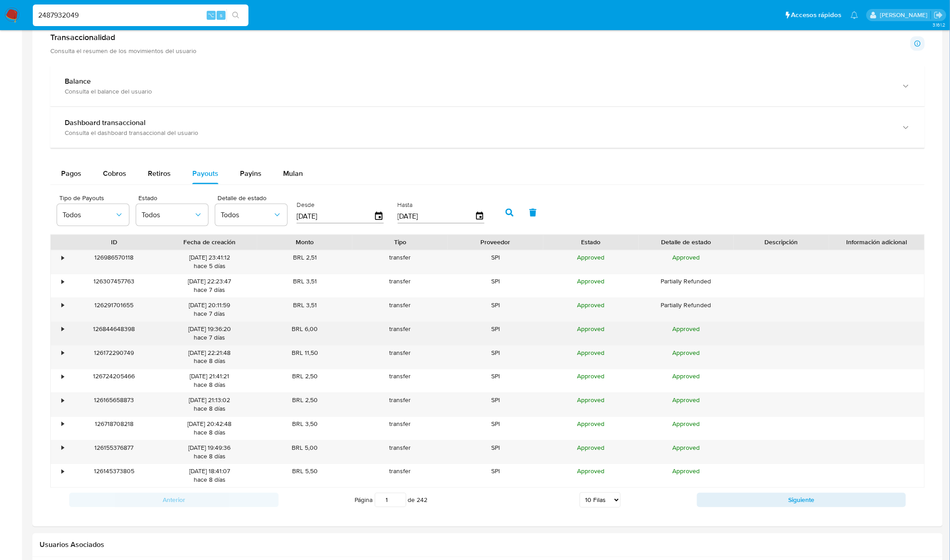
click at [63, 330] on div "•" at bounding box center [63, 329] width 2 height 9
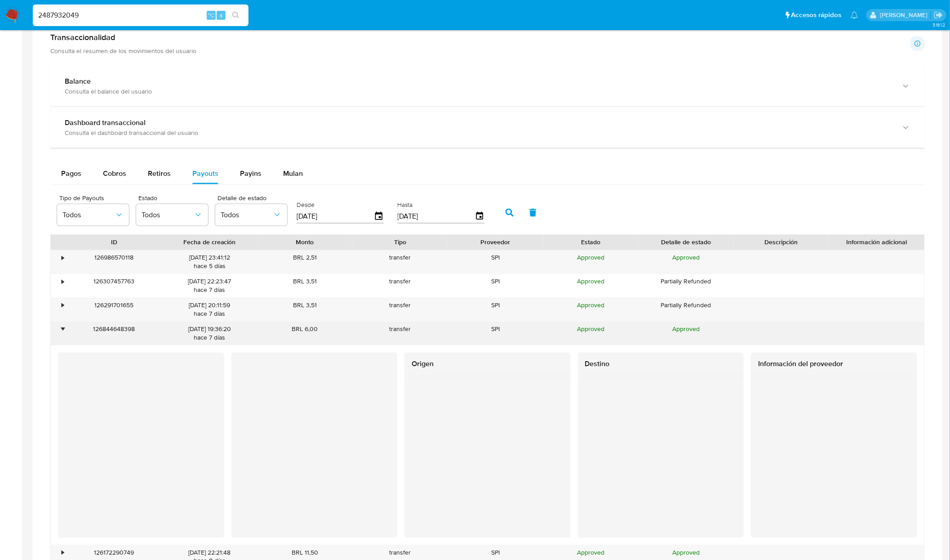
click at [63, 330] on div "•" at bounding box center [63, 329] width 2 height 9
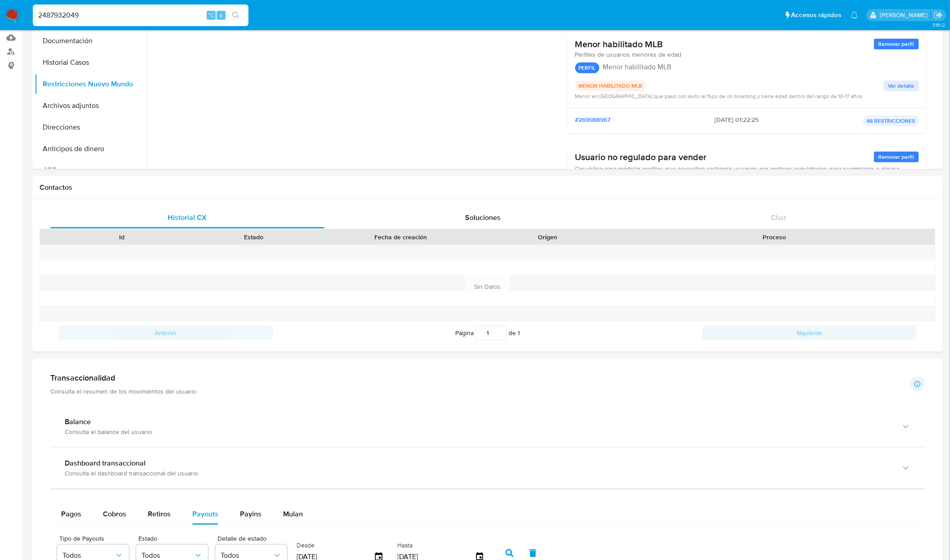
scroll to position [0, 0]
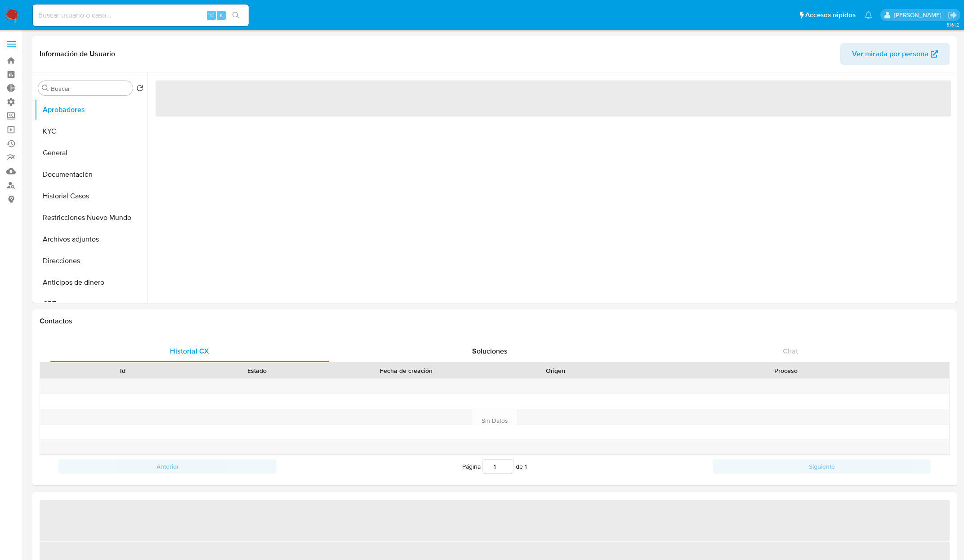
select select "10"
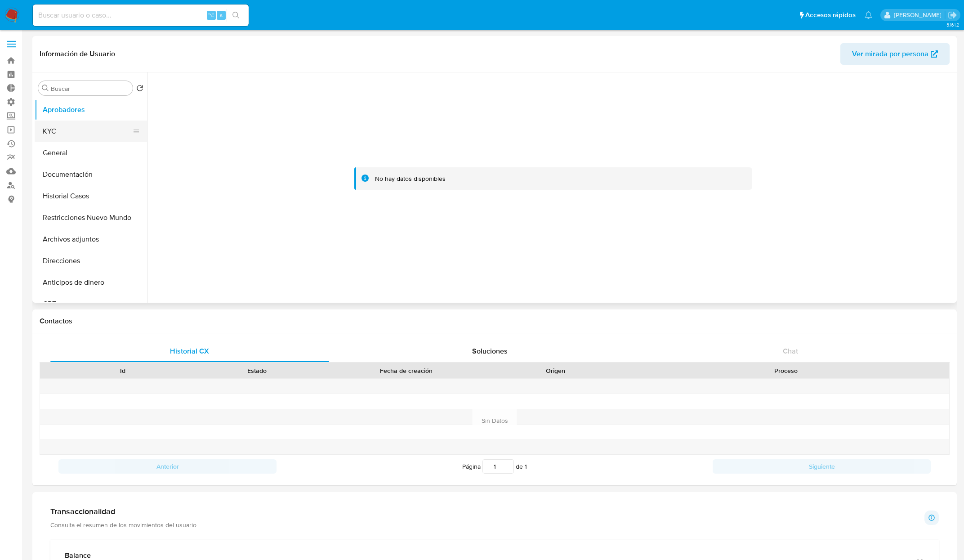
click at [88, 125] on button "KYC" at bounding box center [87, 131] width 105 height 22
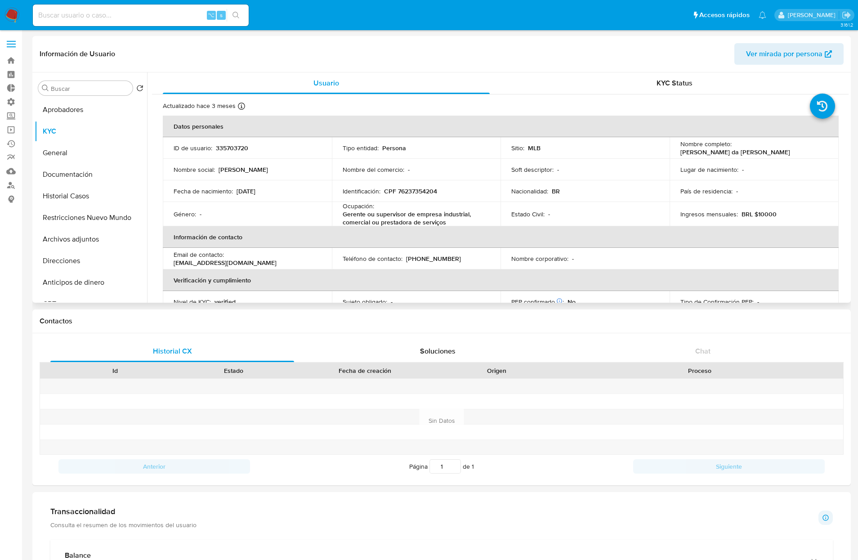
drag, startPoint x: 760, startPoint y: 150, endPoint x: 727, endPoint y: 149, distance: 32.4
click at [759, 150] on p "[PERSON_NAME] da [PERSON_NAME]" at bounding box center [735, 152] width 110 height 8
drag, startPoint x: 732, startPoint y: 149, endPoint x: 821, endPoint y: 152, distance: 88.6
click at [821, 152] on td "Nombre completo : [PERSON_NAME] da [PERSON_NAME]" at bounding box center [753, 148] width 169 height 22
drag, startPoint x: 800, startPoint y: 149, endPoint x: 854, endPoint y: 148, distance: 54.4
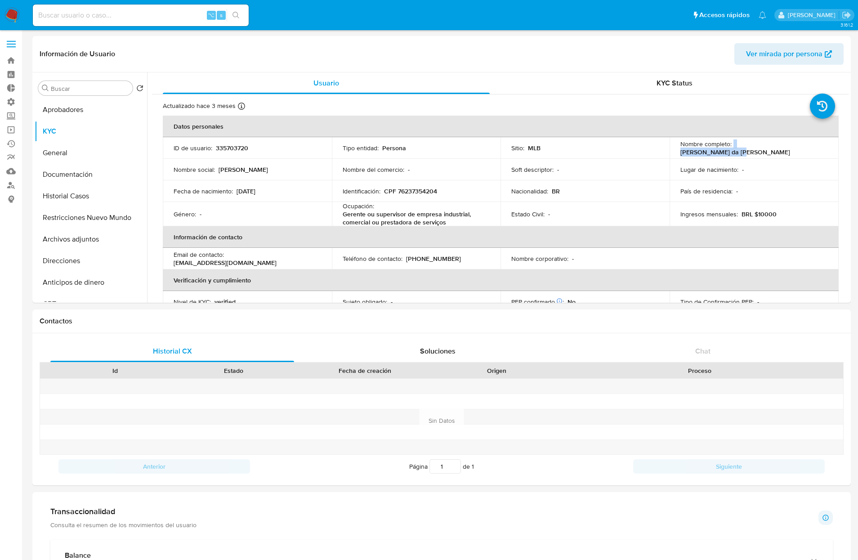
click at [730, 151] on div "Nombre completo : [PERSON_NAME] da [PERSON_NAME]" at bounding box center [753, 148] width 147 height 16
copy div "[PERSON_NAME] da [PERSON_NAME]"
drag, startPoint x: 385, startPoint y: 192, endPoint x: 453, endPoint y: 190, distance: 67.5
click at [453, 190] on div "Identificación : CPF 76237354204" at bounding box center [416, 191] width 147 height 8
copy p "CPF 76237354204"
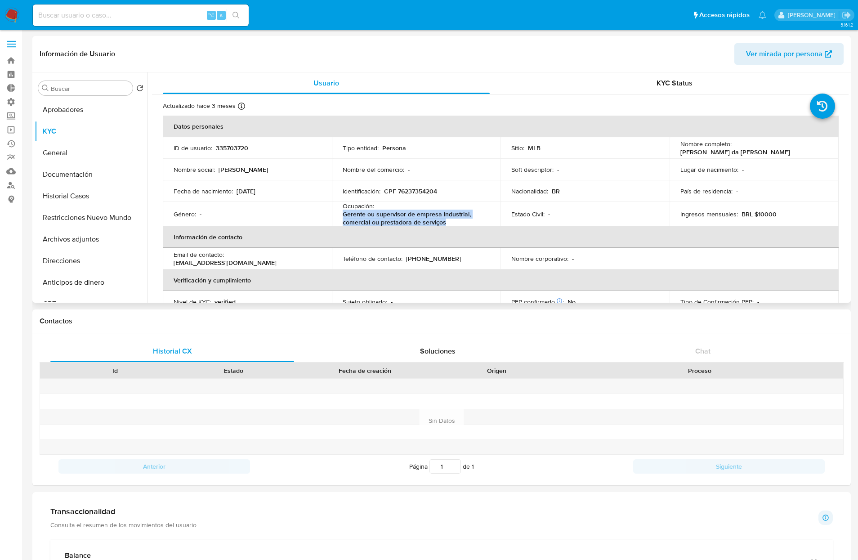
drag, startPoint x: 464, startPoint y: 219, endPoint x: 339, endPoint y: 217, distance: 124.1
click at [339, 217] on td "Ocupación : Gerente ou supervisor de empresa industrial, comercial ou prestador…" at bounding box center [416, 214] width 169 height 24
copy p "Gerente ou supervisor de empresa industrial, comercial ou prestadora de serviços"
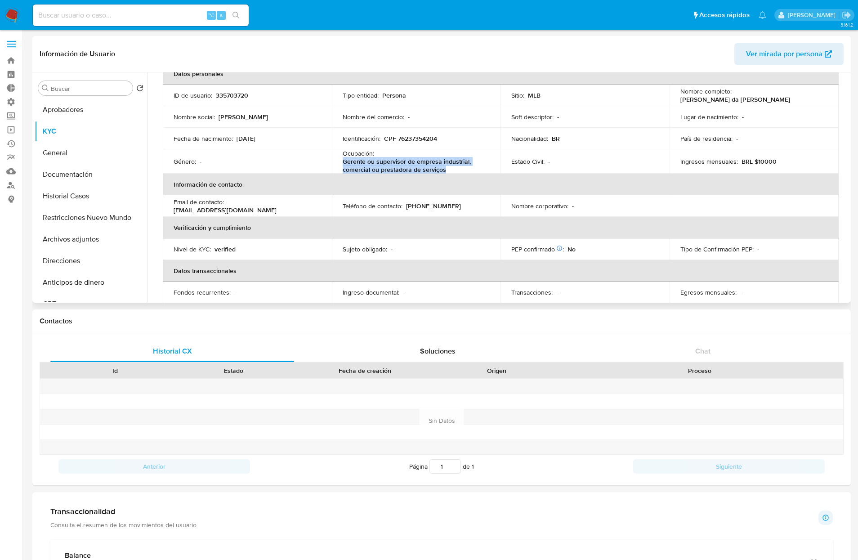
scroll to position [66, 0]
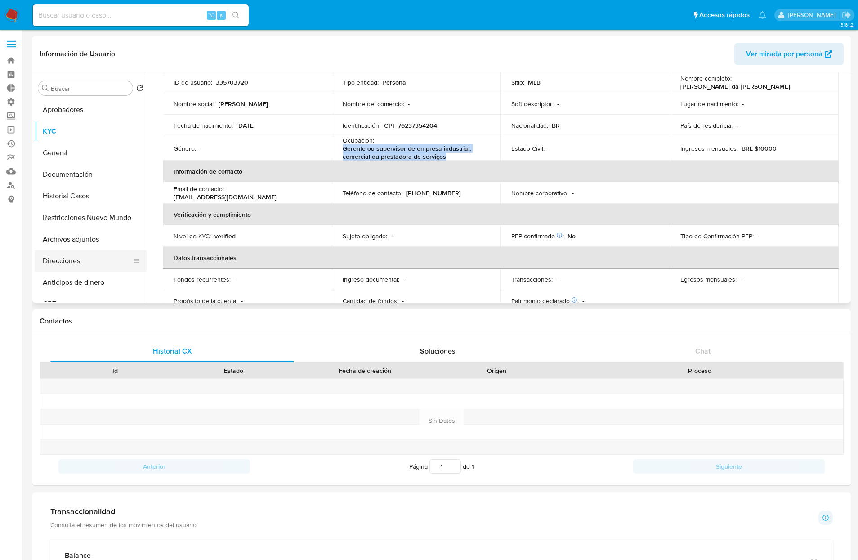
drag, startPoint x: 64, startPoint y: 259, endPoint x: 58, endPoint y: 258, distance: 5.5
click at [63, 259] on button "Direcciones" at bounding box center [87, 261] width 105 height 22
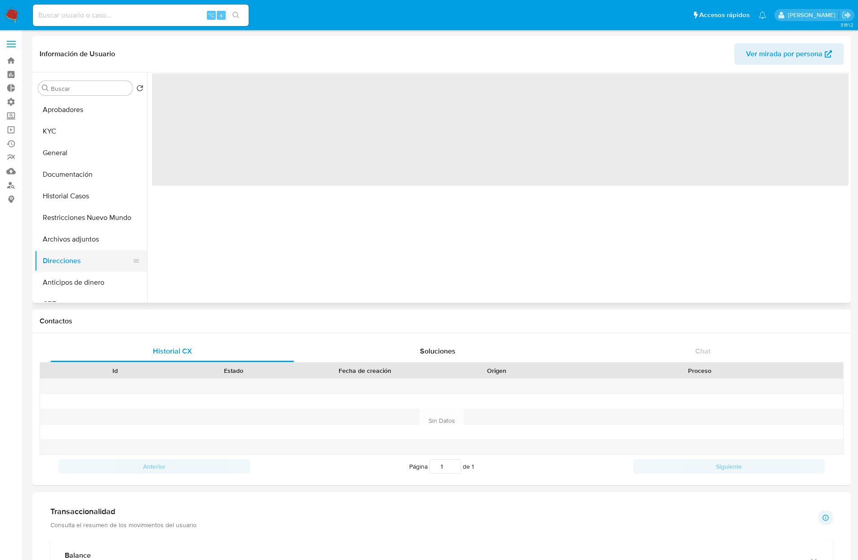
scroll to position [0, 0]
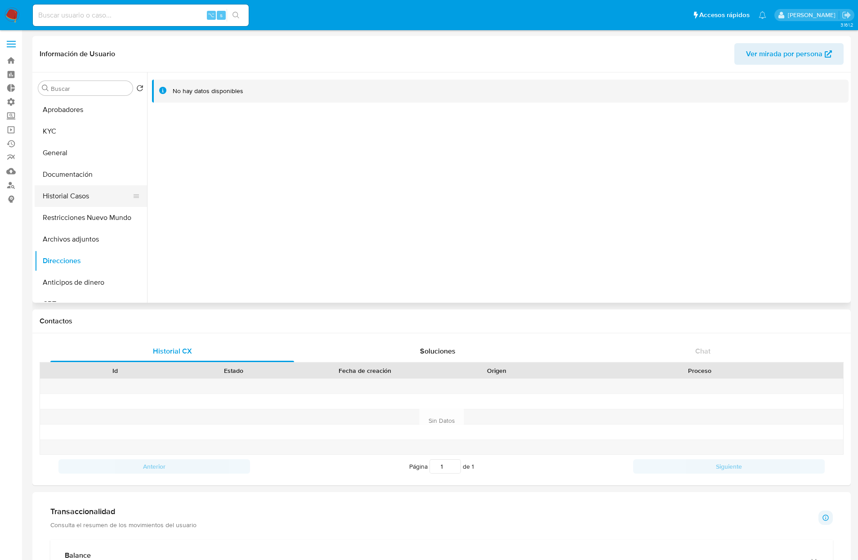
click at [73, 204] on button "Historial Casos" at bounding box center [87, 196] width 105 height 22
click at [74, 216] on button "Restricciones Nuevo Mundo" at bounding box center [87, 218] width 105 height 22
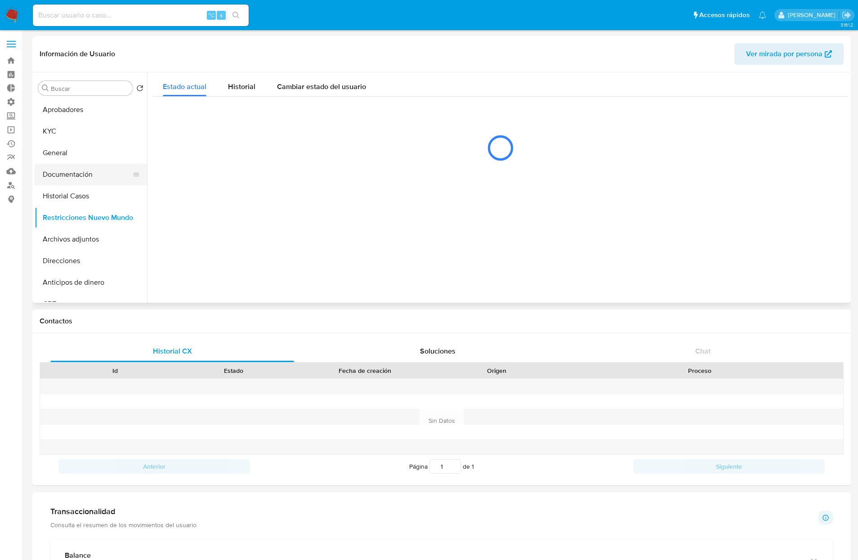
click at [74, 173] on button "Documentación" at bounding box center [87, 175] width 105 height 22
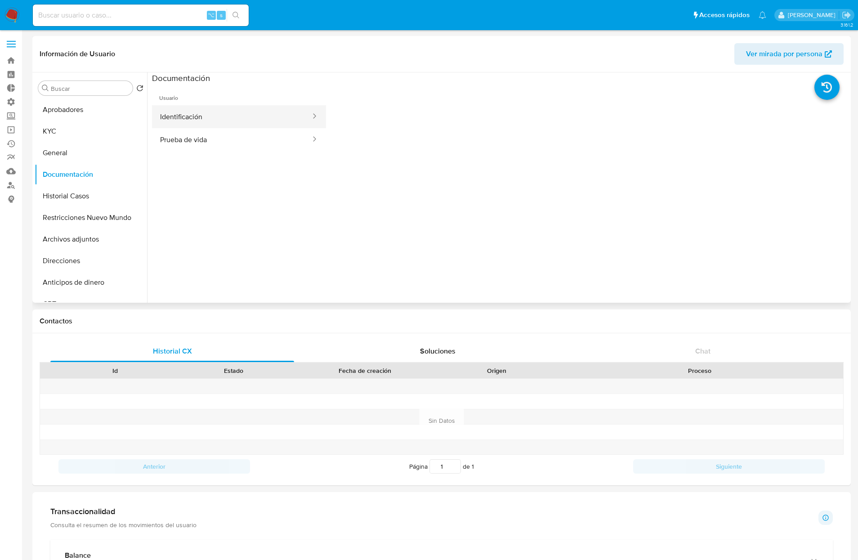
click at [246, 118] on button "Identificación" at bounding box center [232, 116] width 160 height 23
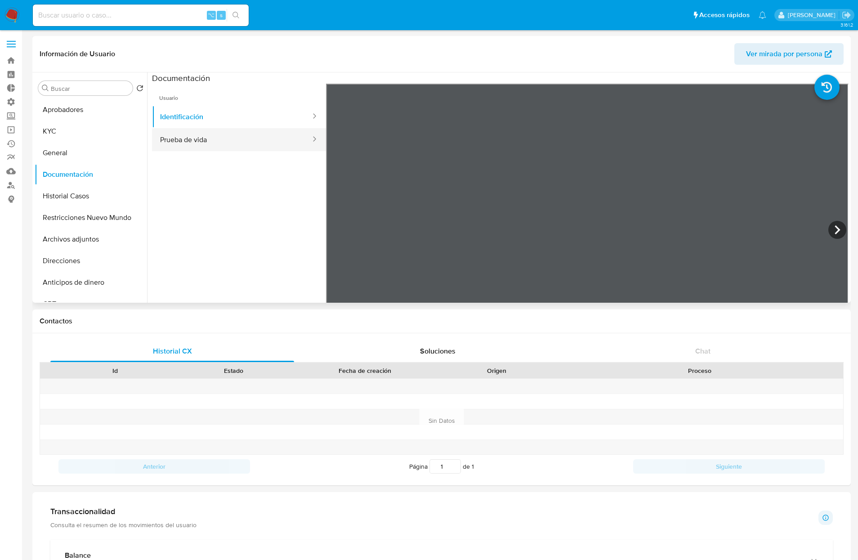
click at [236, 144] on button "Prueba de vida" at bounding box center [232, 139] width 160 height 23
click at [83, 240] on button "Archivos adjuntos" at bounding box center [87, 239] width 105 height 22
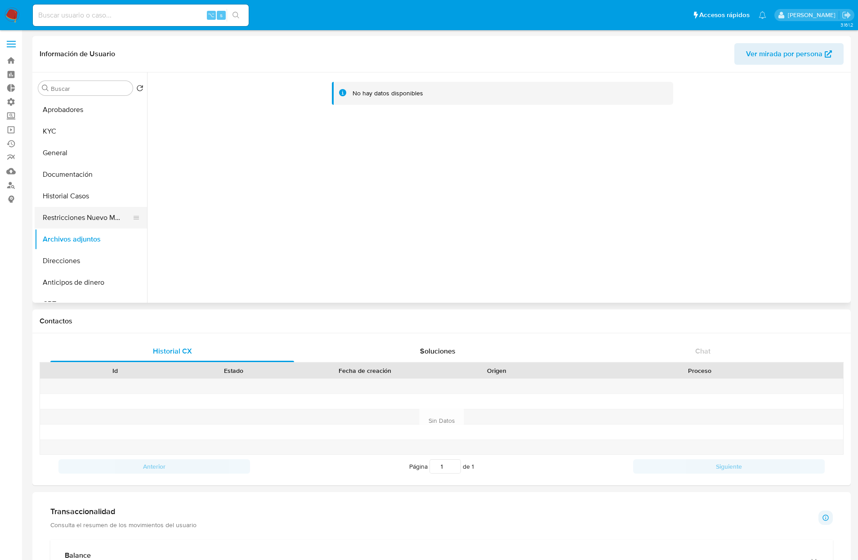
click at [94, 225] on button "Restricciones Nuevo Mundo" at bounding box center [87, 218] width 105 height 22
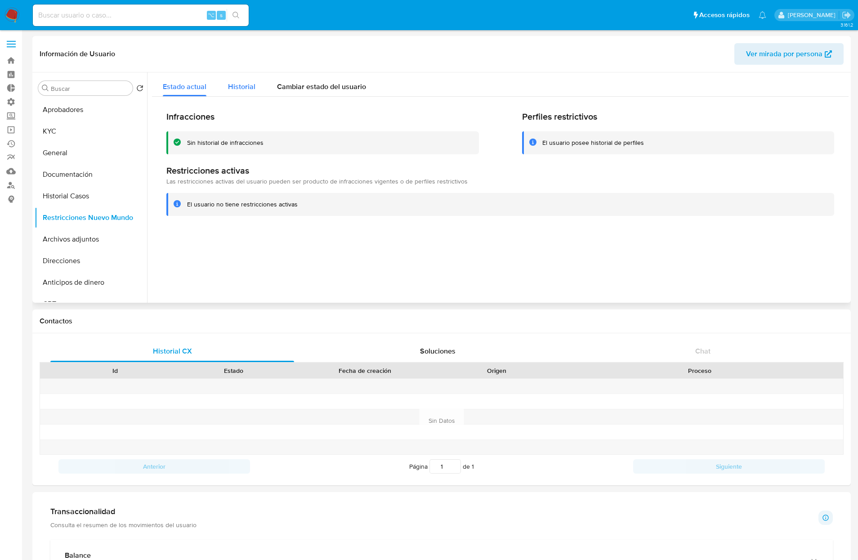
click at [238, 79] on div "Historial" at bounding box center [241, 84] width 27 height 24
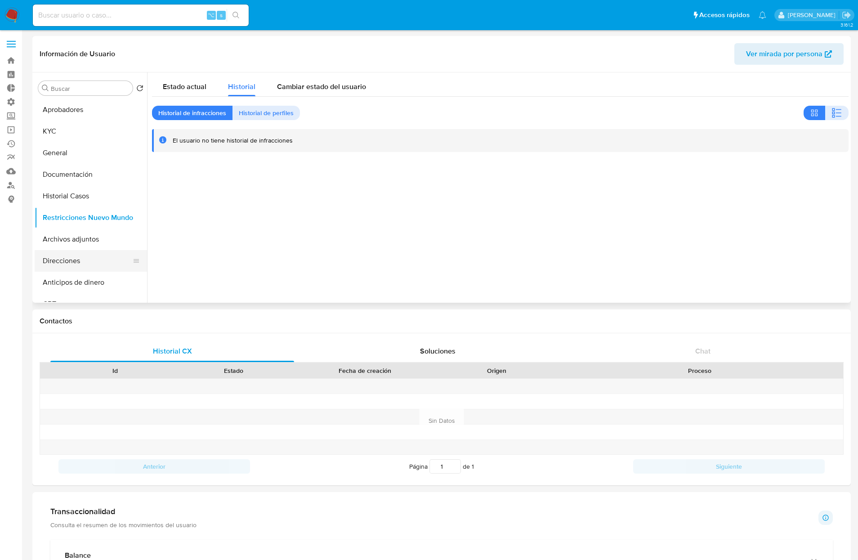
click at [79, 266] on button "Direcciones" at bounding box center [87, 261] width 105 height 22
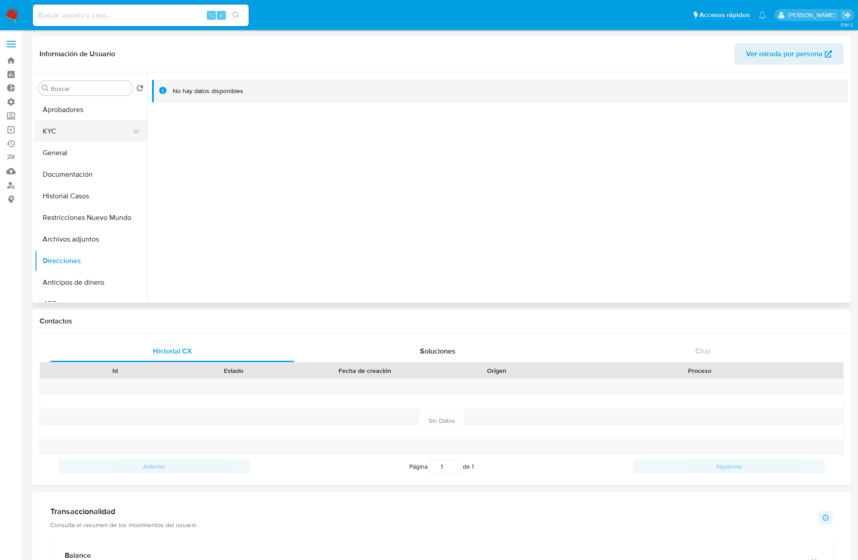
click at [74, 122] on button "KYC" at bounding box center [87, 131] width 105 height 22
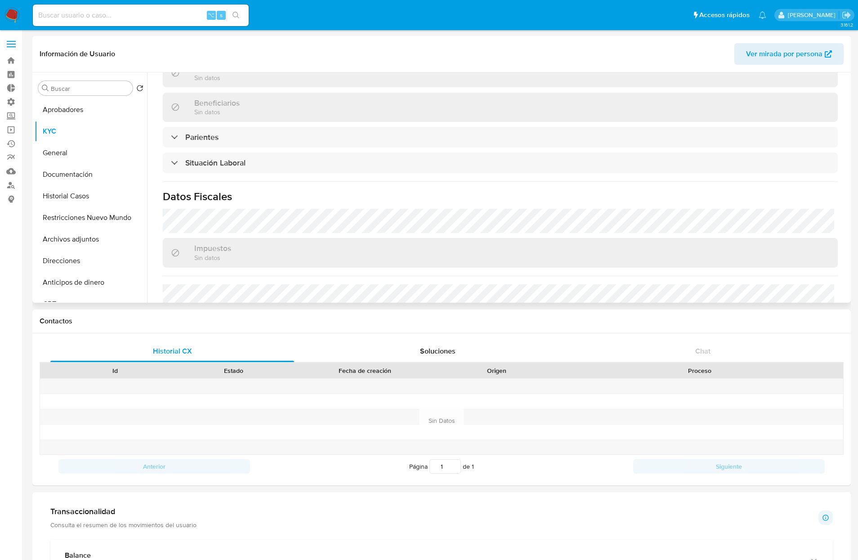
scroll to position [386, 0]
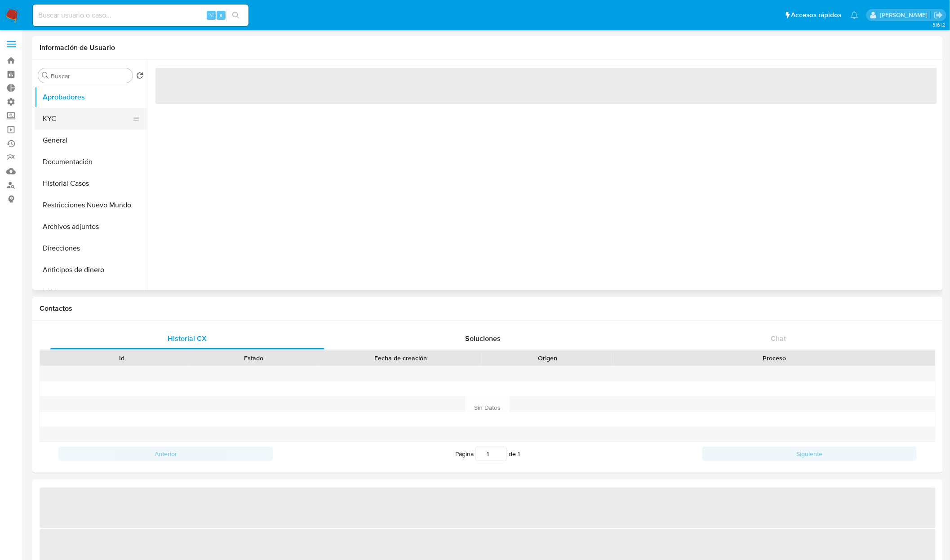
select select "10"
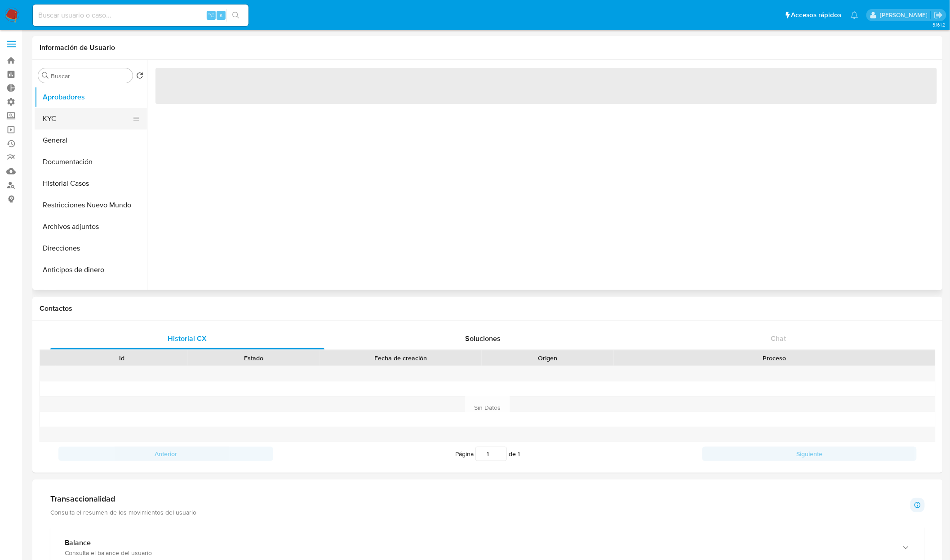
click at [74, 116] on button "KYC" at bounding box center [87, 119] width 105 height 22
